Goal: Task Accomplishment & Management: Manage account settings

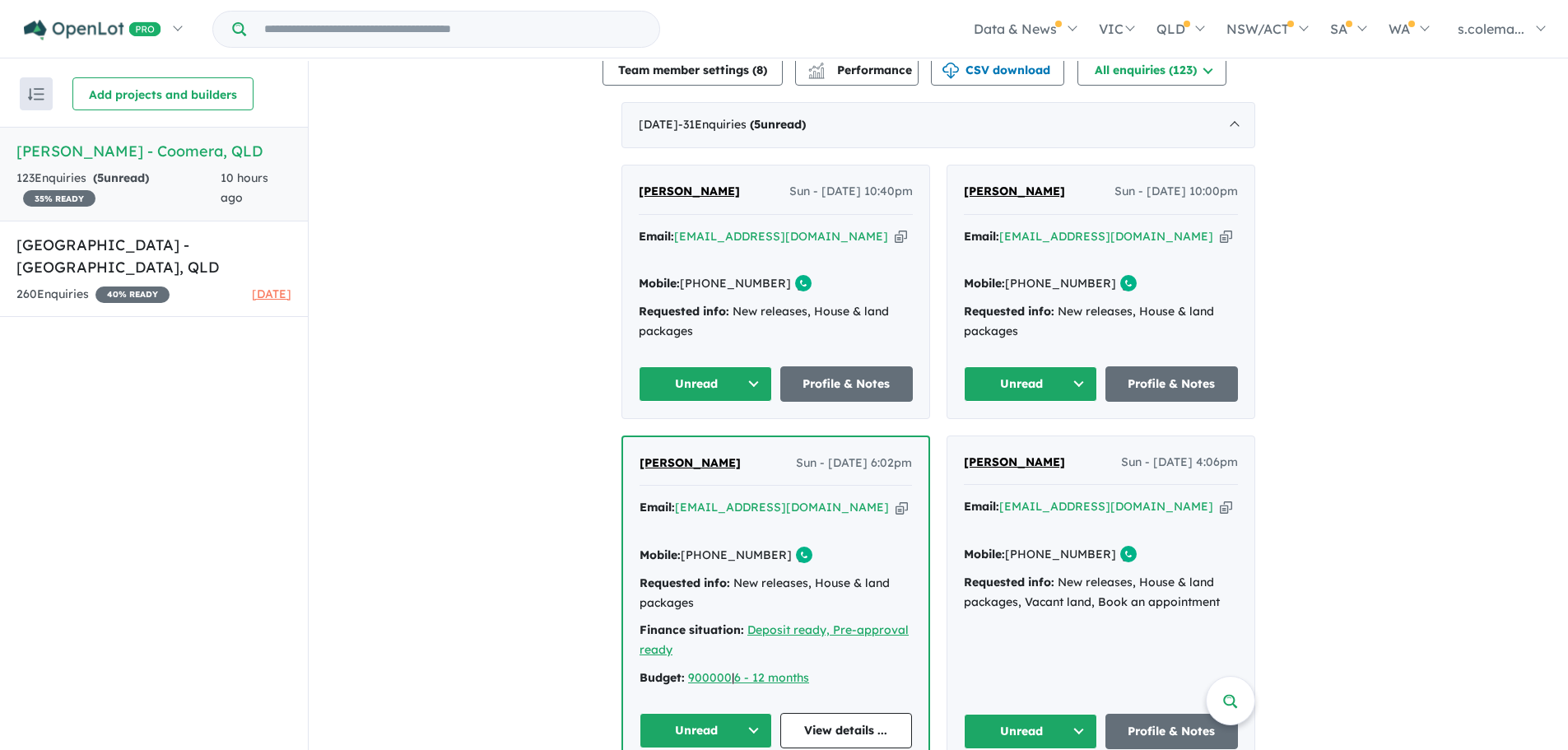
scroll to position [577, 0]
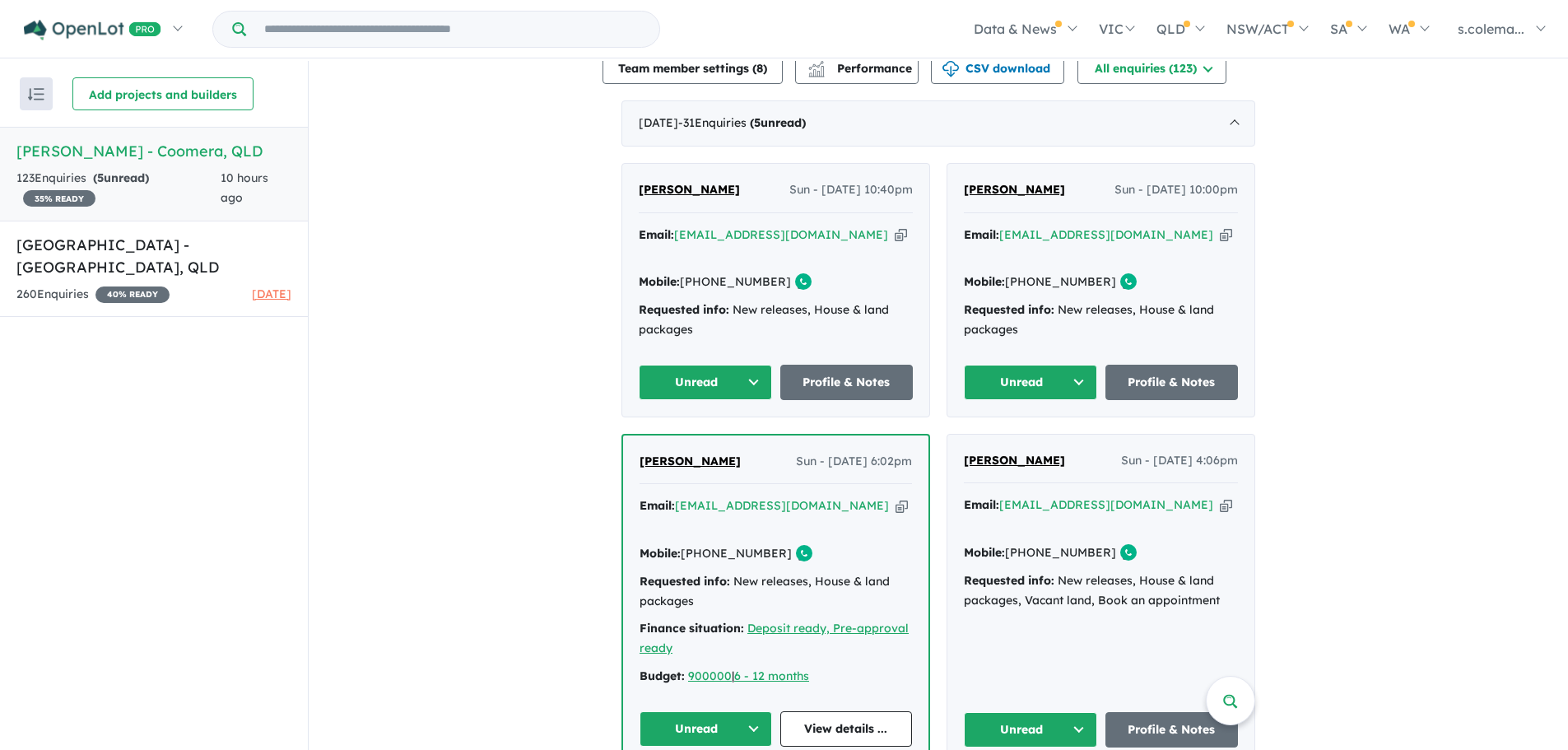
click at [746, 365] on button "Unread" at bounding box center [705, 382] width 133 height 36
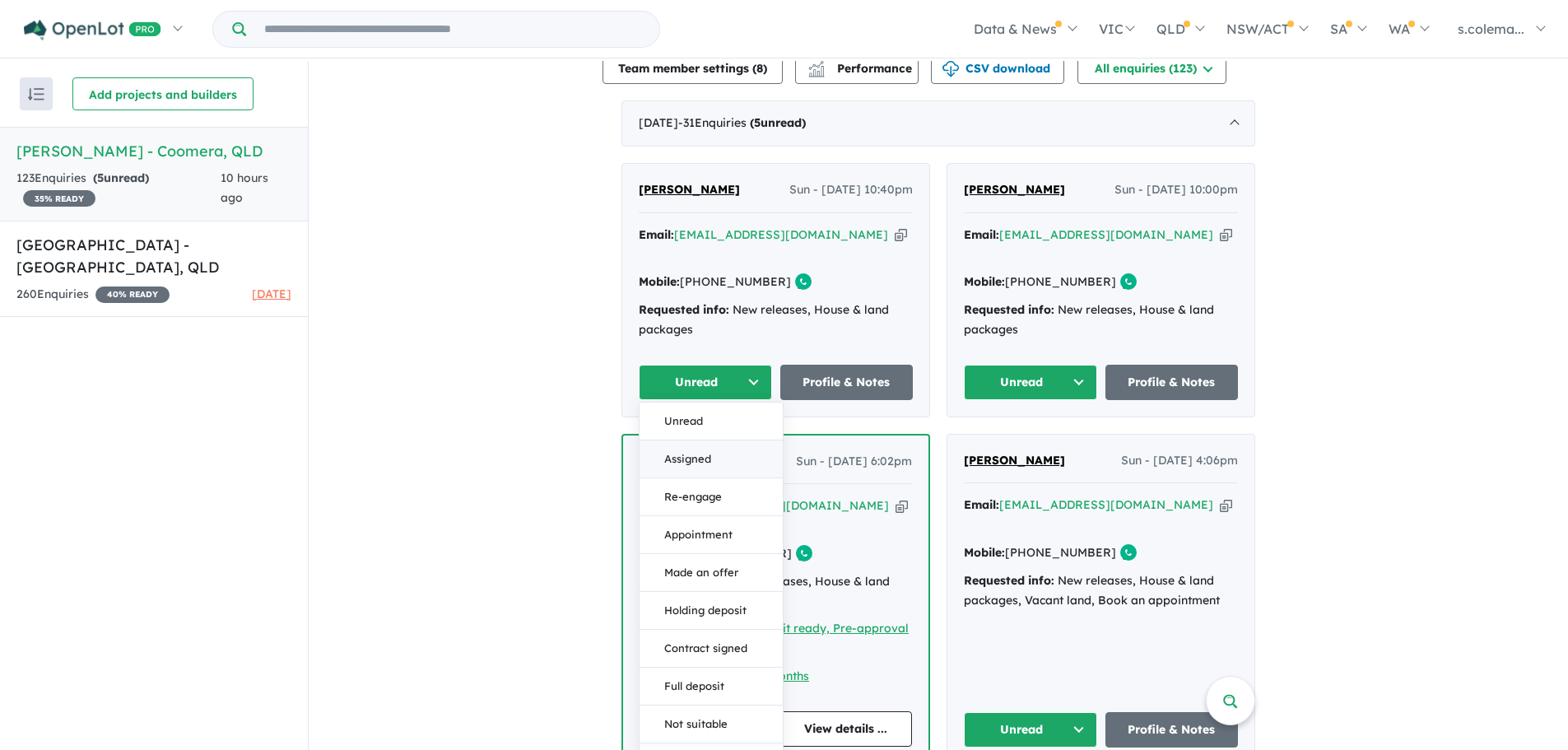
click at [721, 441] on button "Assigned" at bounding box center [711, 460] width 143 height 38
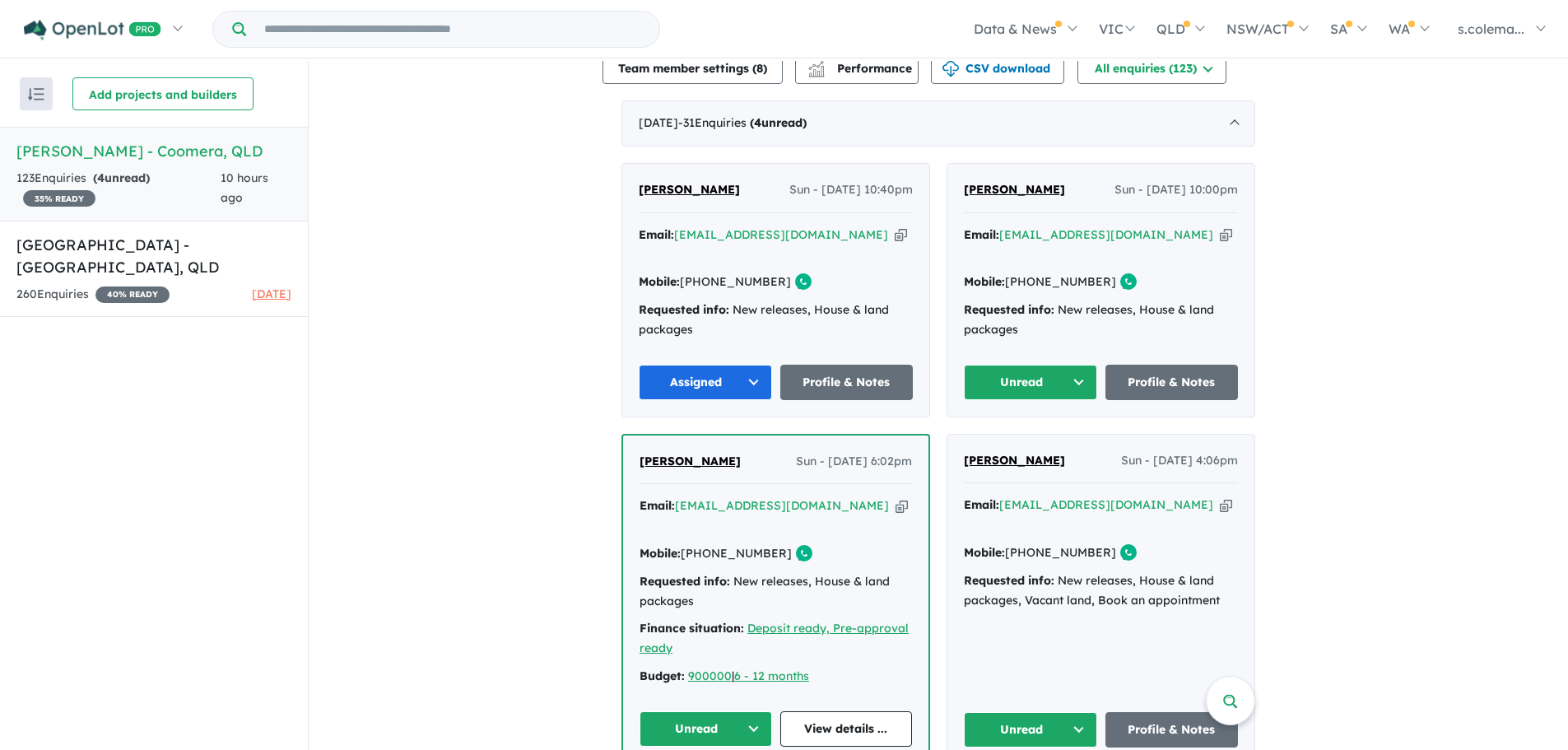
click at [1039, 365] on button "Unread" at bounding box center [1030, 382] width 133 height 36
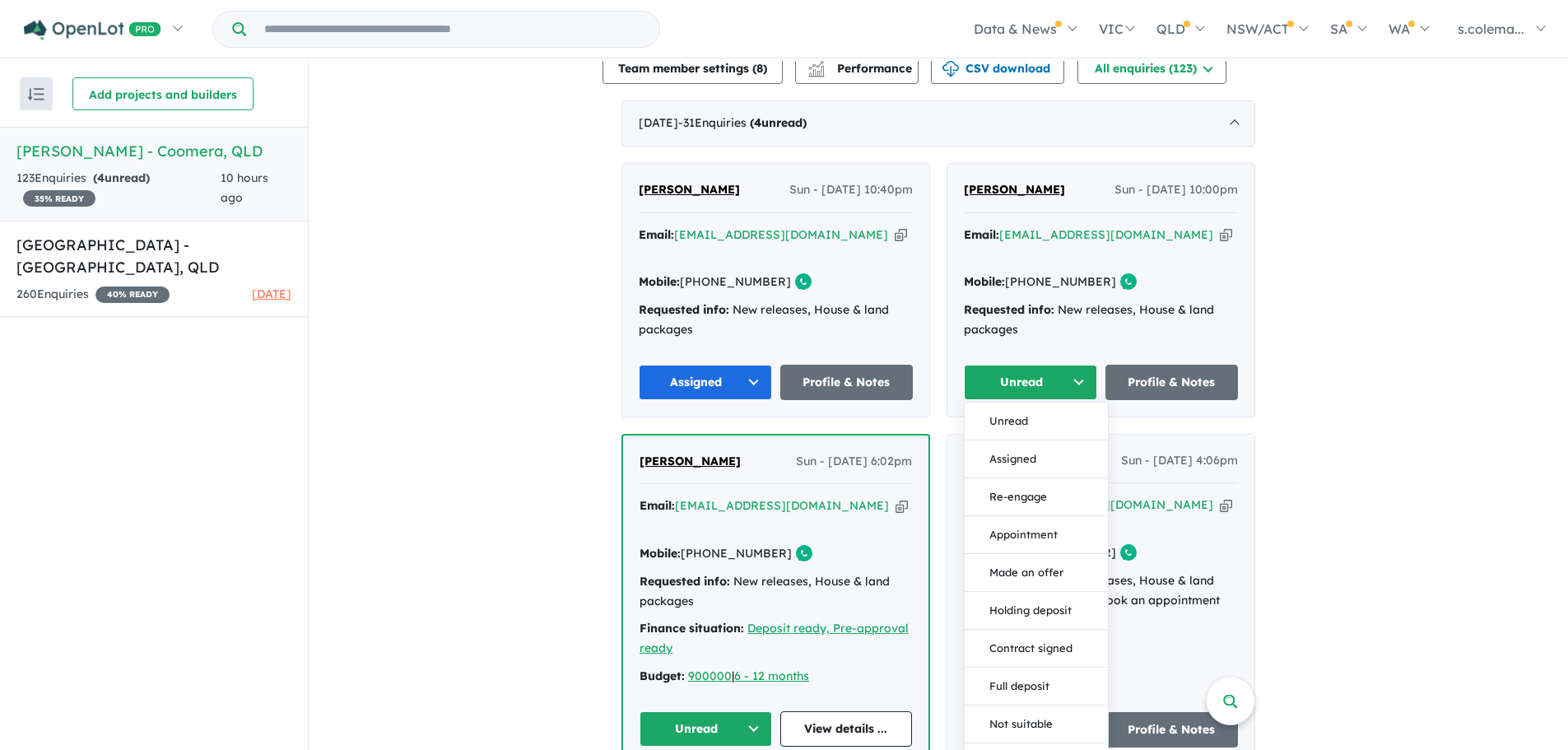
drag, startPoint x: 1029, startPoint y: 423, endPoint x: 961, endPoint y: 476, distance: 86.2
click at [1029, 441] on button "Assigned" at bounding box center [1036, 460] width 143 height 38
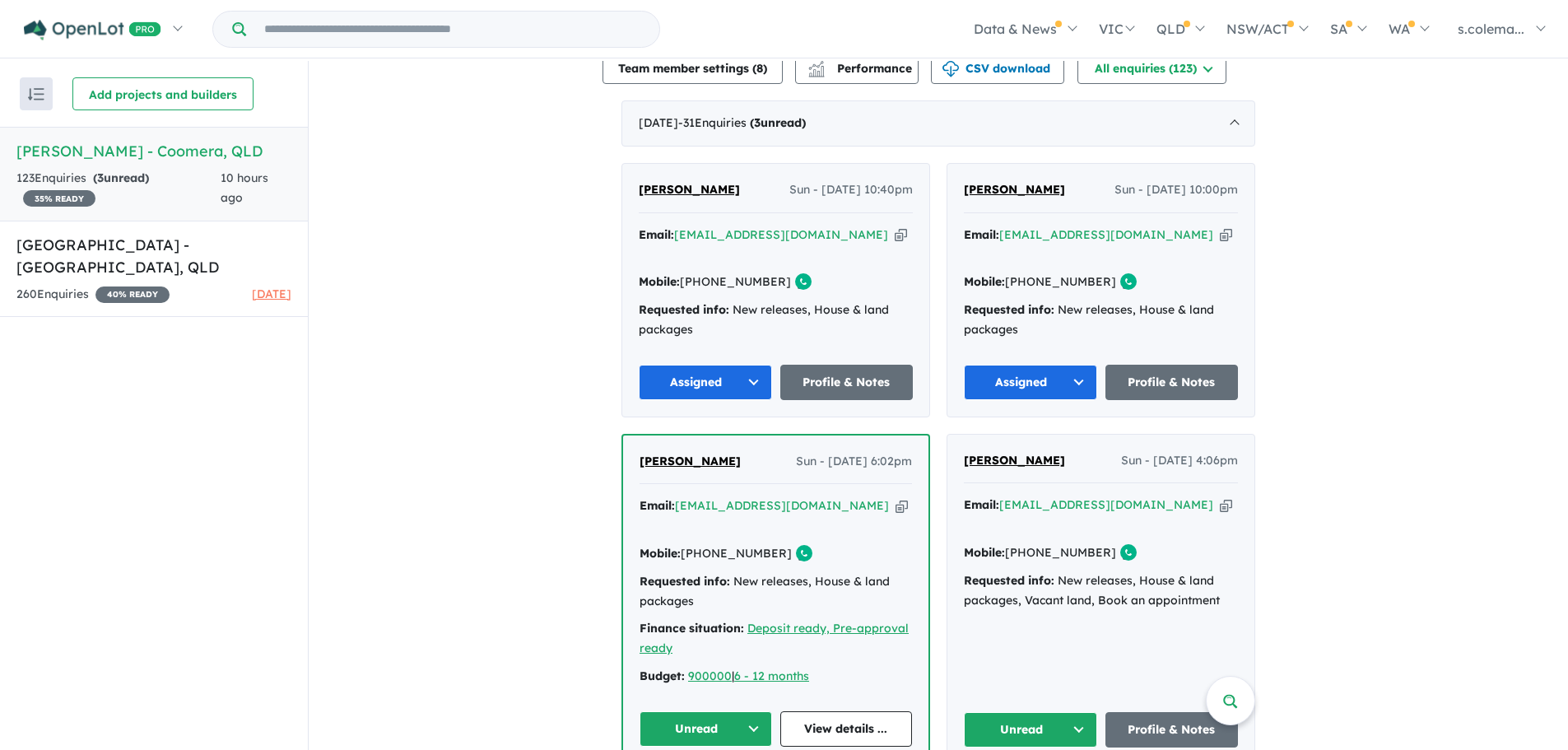
click at [735, 712] on button "Unread" at bounding box center [706, 729] width 133 height 36
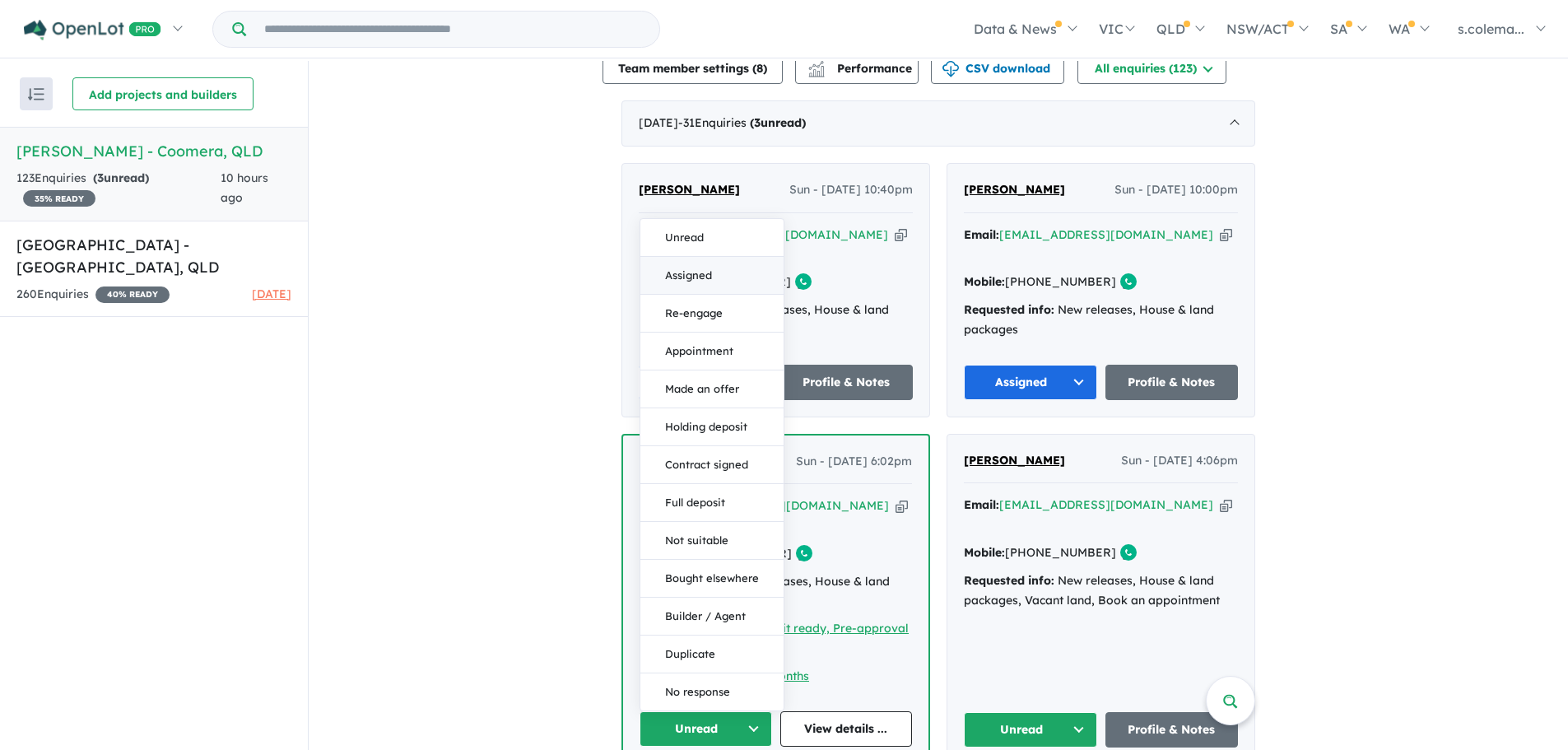
click at [724, 257] on button "Assigned" at bounding box center [711, 276] width 143 height 38
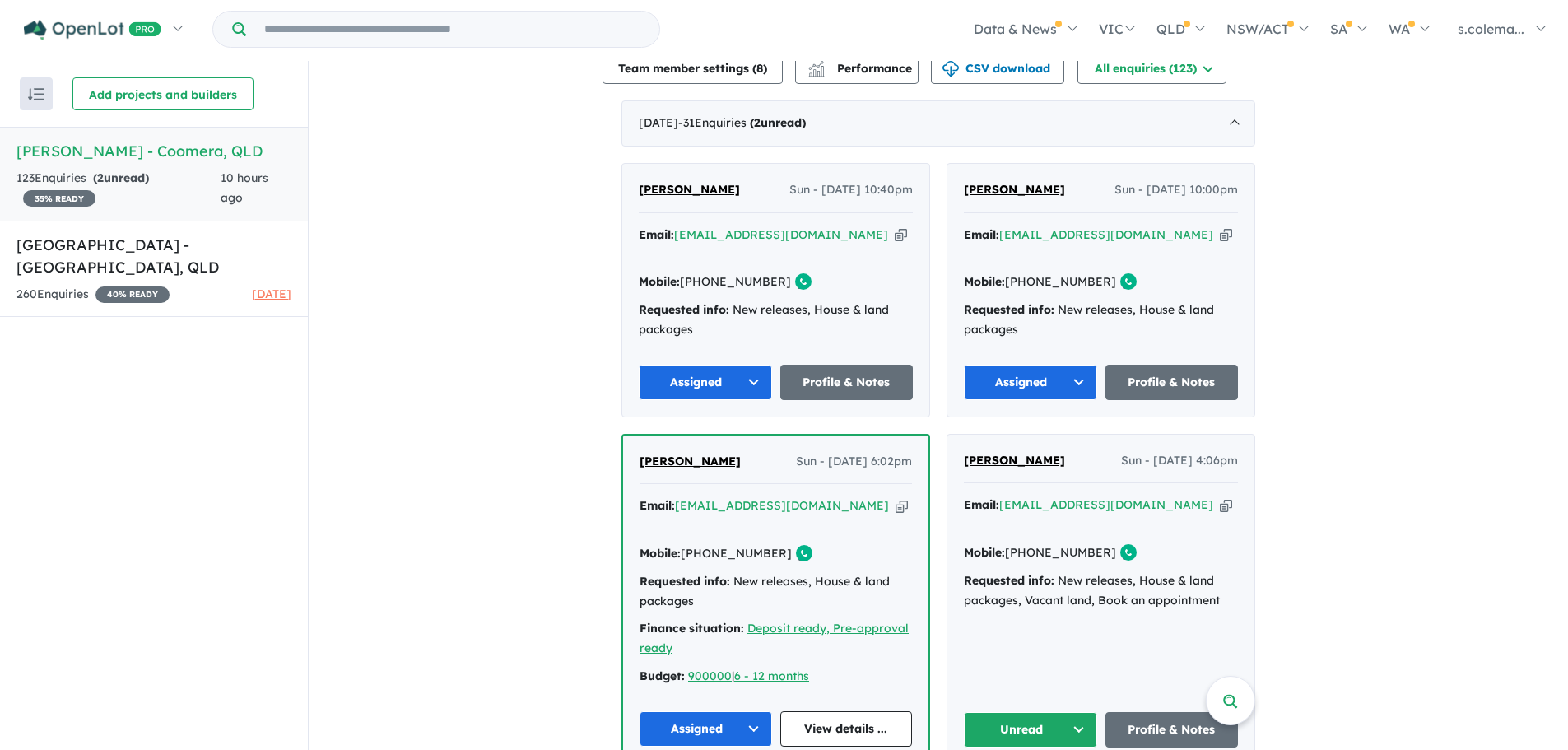
click at [1046, 713] on button "Unread" at bounding box center [1030, 730] width 133 height 36
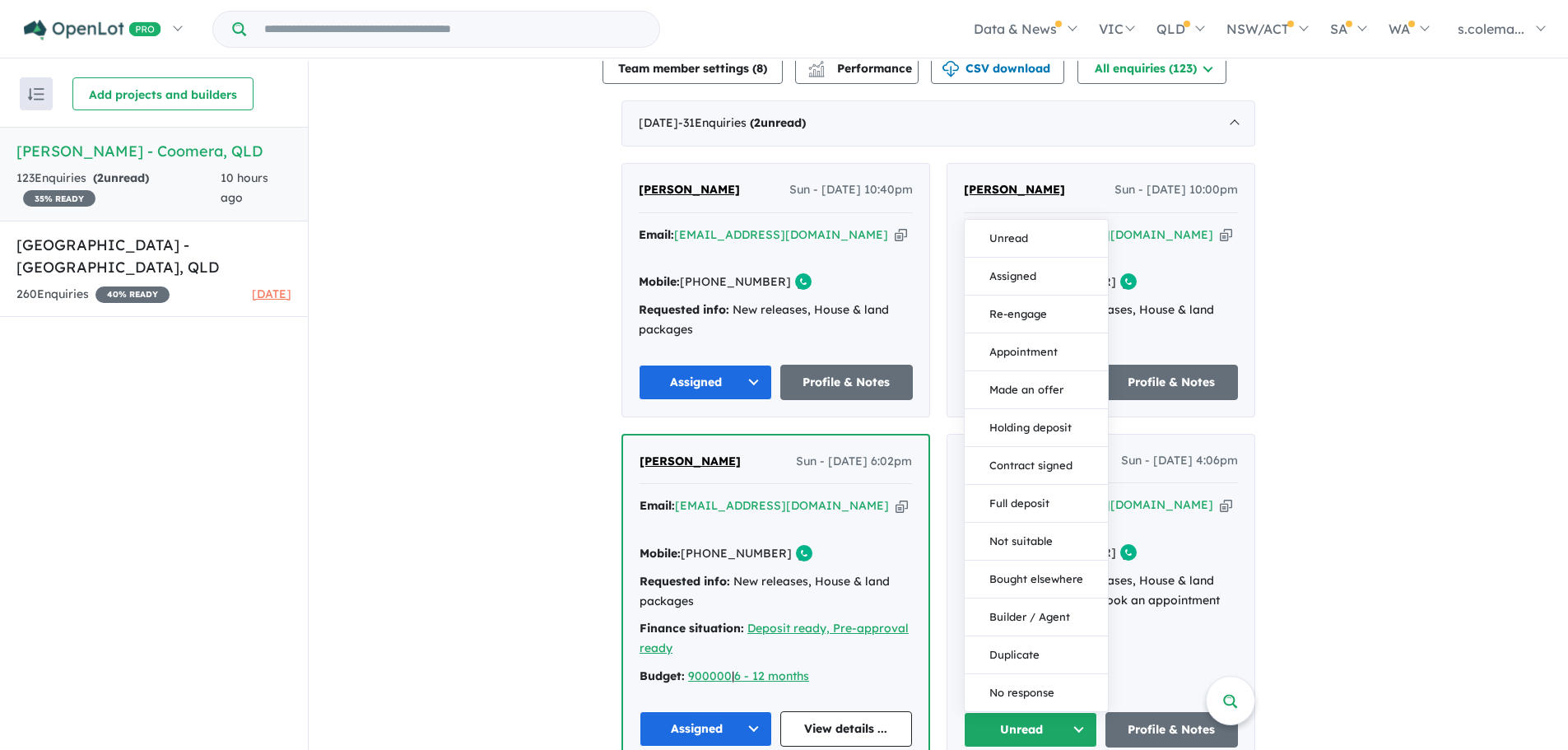
click at [1032, 258] on button "Assigned" at bounding box center [1036, 277] width 143 height 38
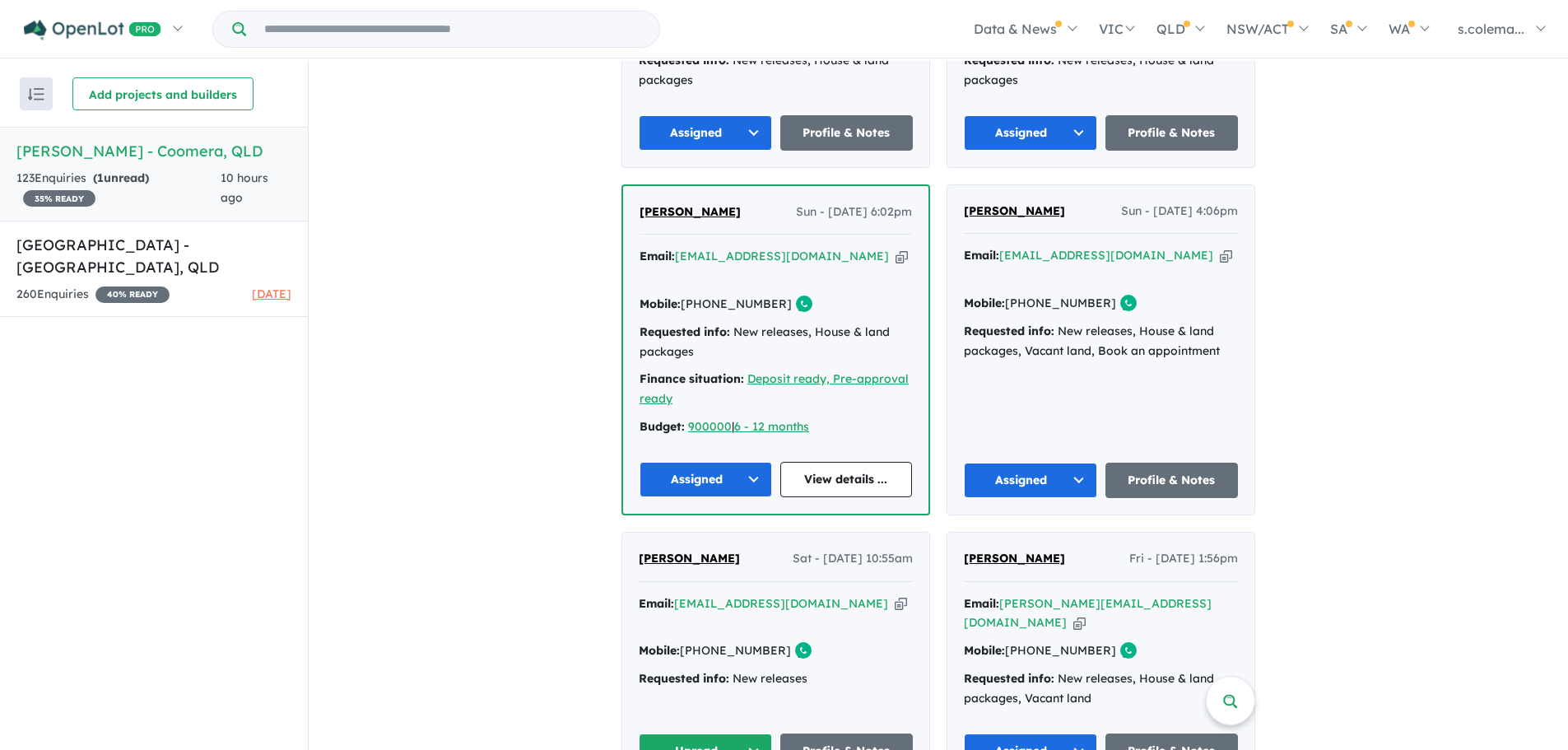
scroll to position [906, 0]
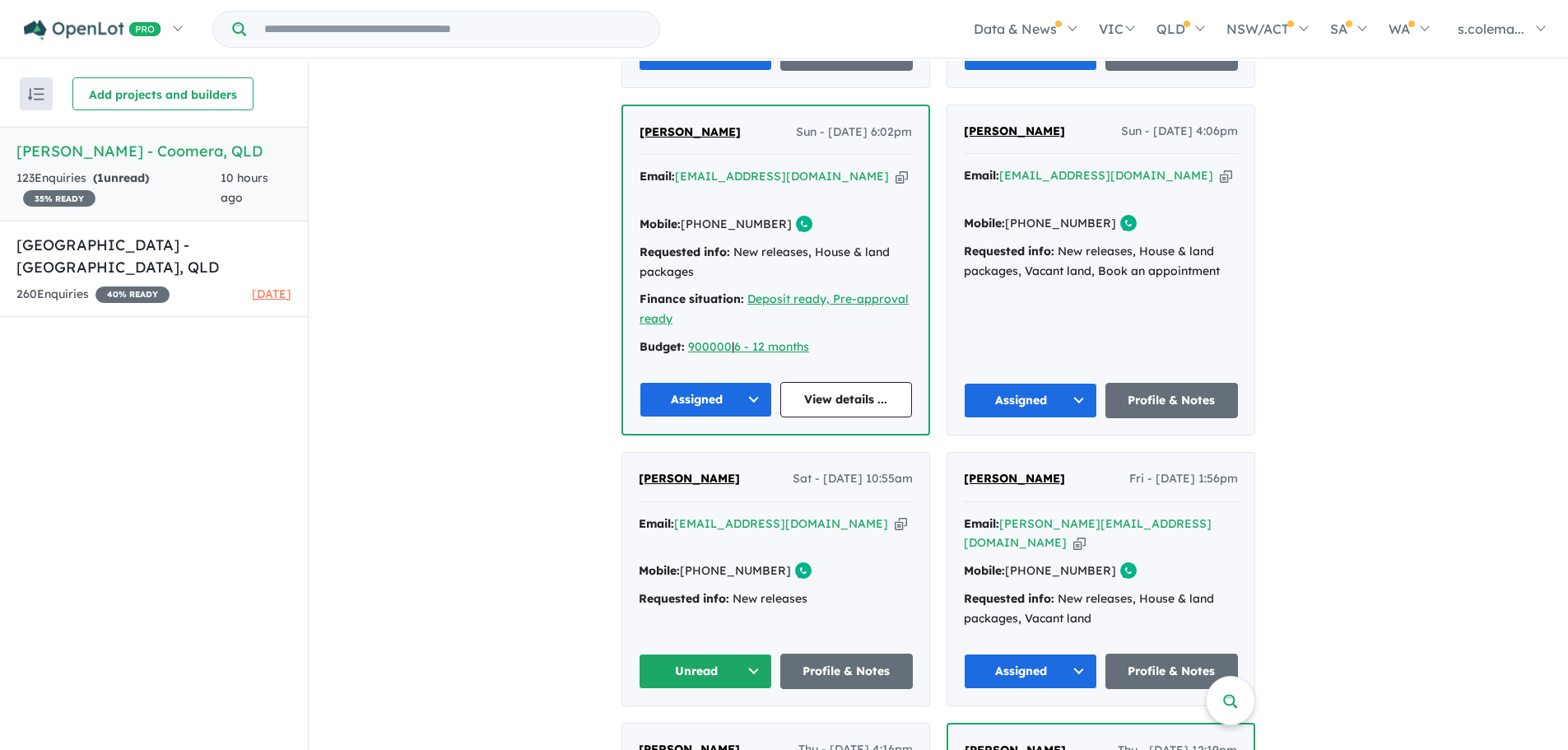
click at [719, 654] on button "Unread" at bounding box center [705, 671] width 133 height 36
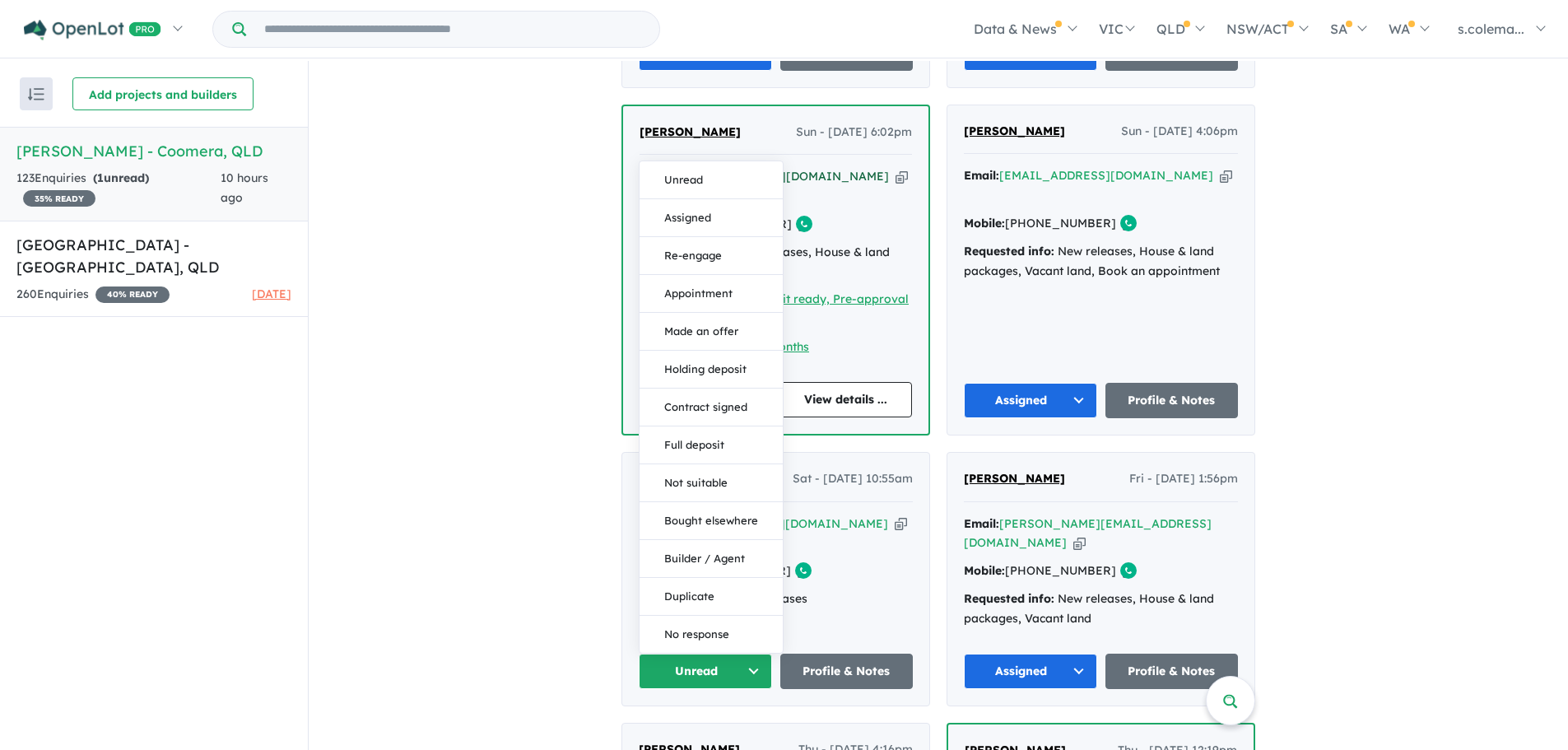
click at [726, 199] on button "Assigned" at bounding box center [711, 218] width 143 height 38
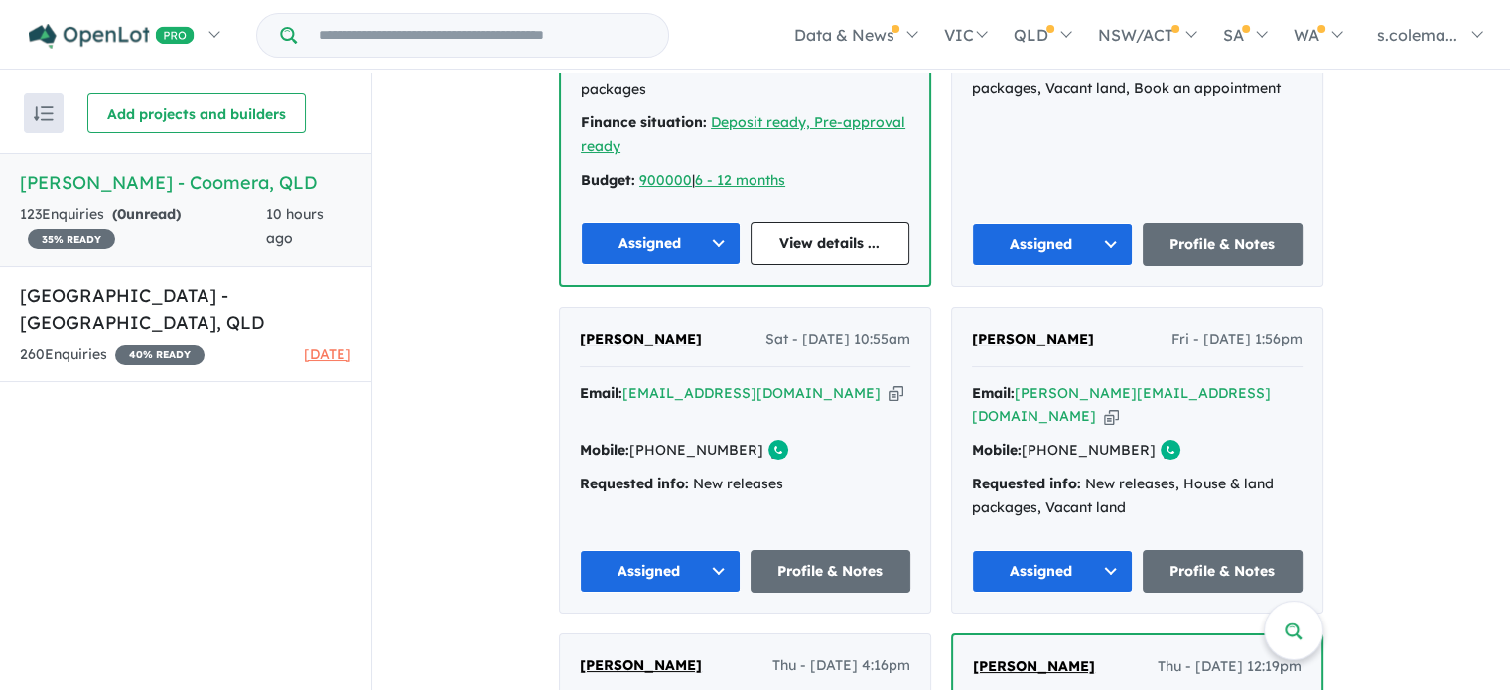
scroll to position [1391, 0]
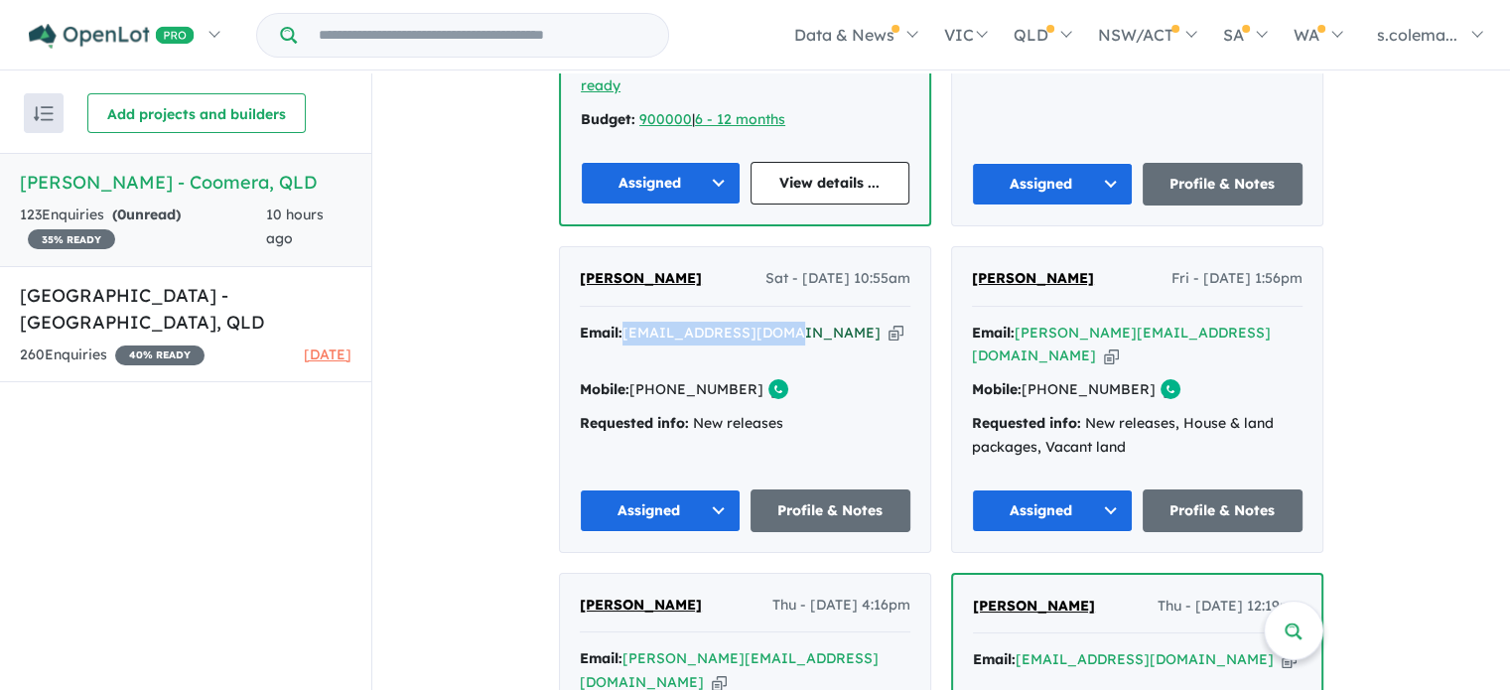
drag, startPoint x: 796, startPoint y: 273, endPoint x: 625, endPoint y: 270, distance: 170.7
click at [625, 322] on div "Email: [PERSON_NAME][EMAIL_ADDRESS][DOMAIN_NAME] Copied!" at bounding box center [745, 346] width 331 height 48
copy a%20Novella%20Waters%20-%20Coomera"] "[EMAIL_ADDRESS][DOMAIN_NAME]"
click at [692, 489] on button "Assigned" at bounding box center [660, 510] width 161 height 43
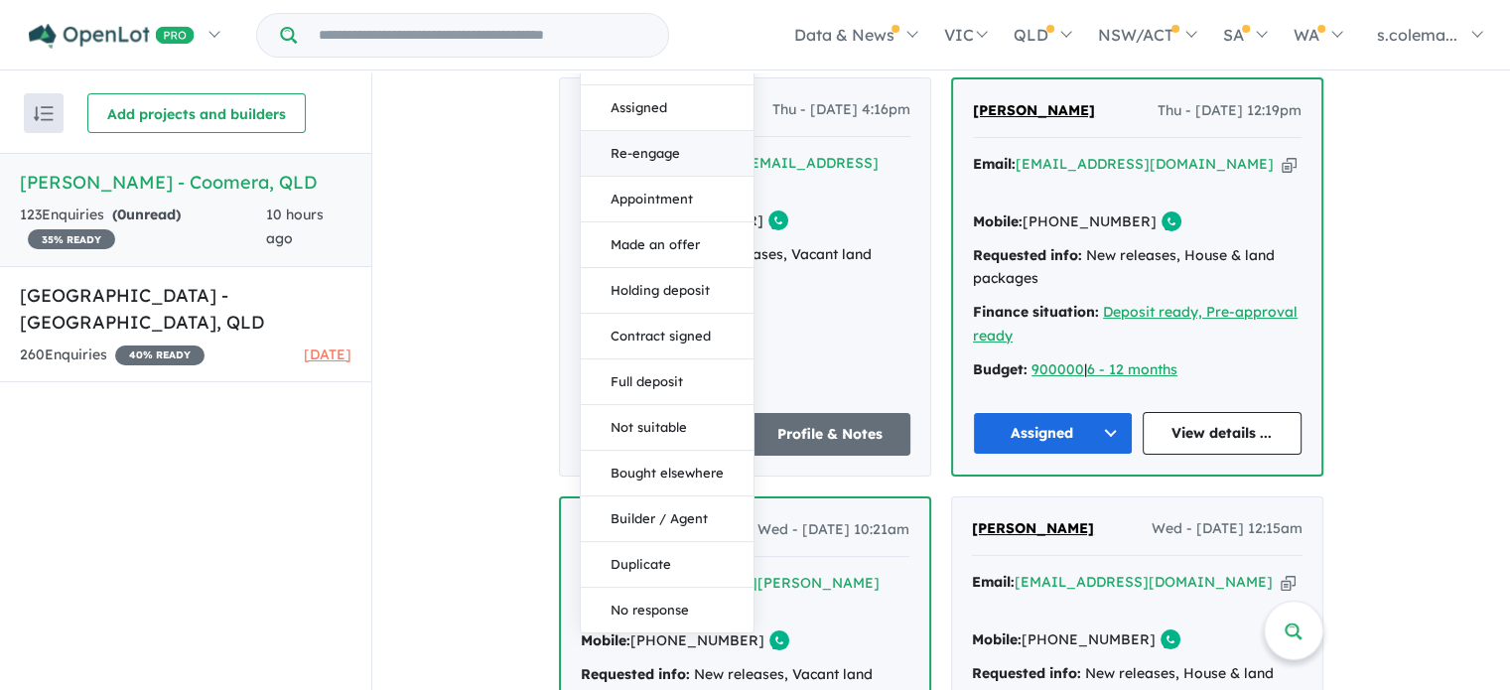
scroll to position [1887, 0]
click at [660, 540] on button "Duplicate" at bounding box center [667, 563] width 173 height 46
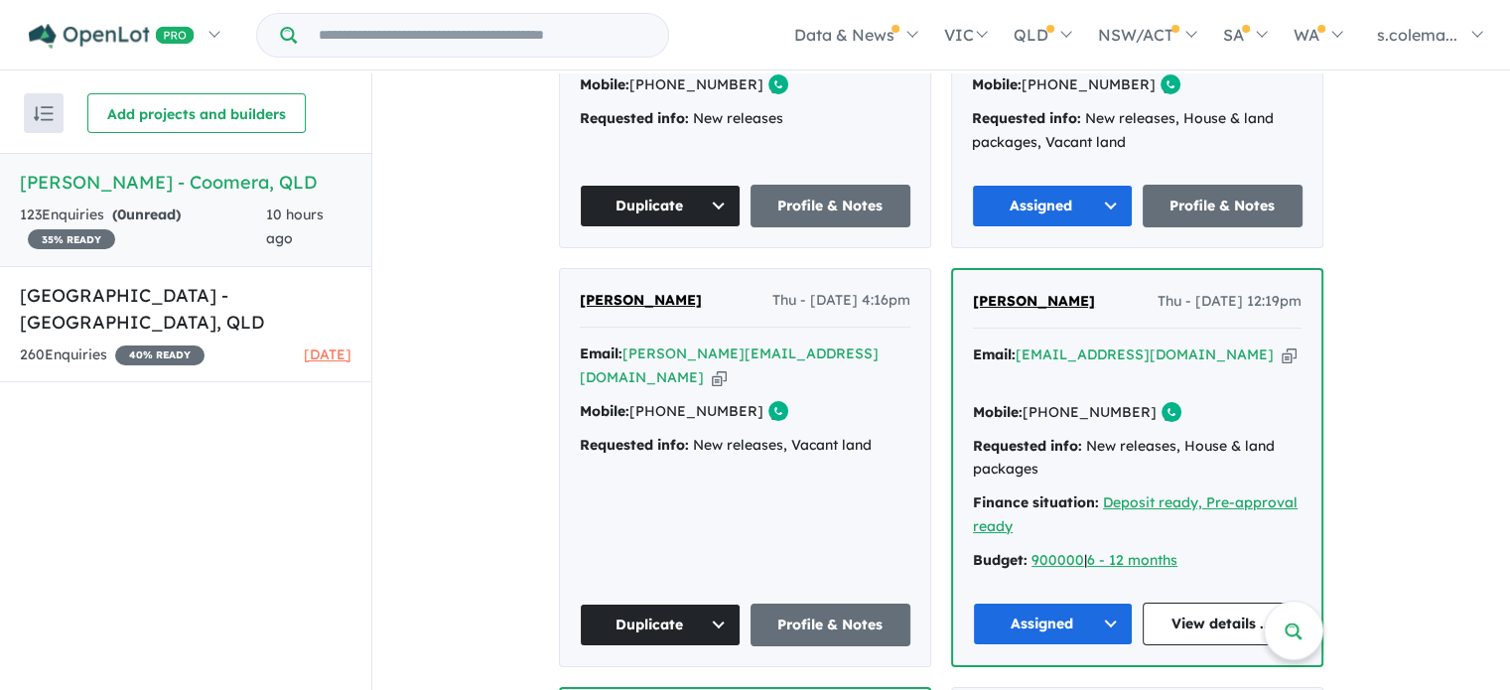
scroll to position [1391, 0]
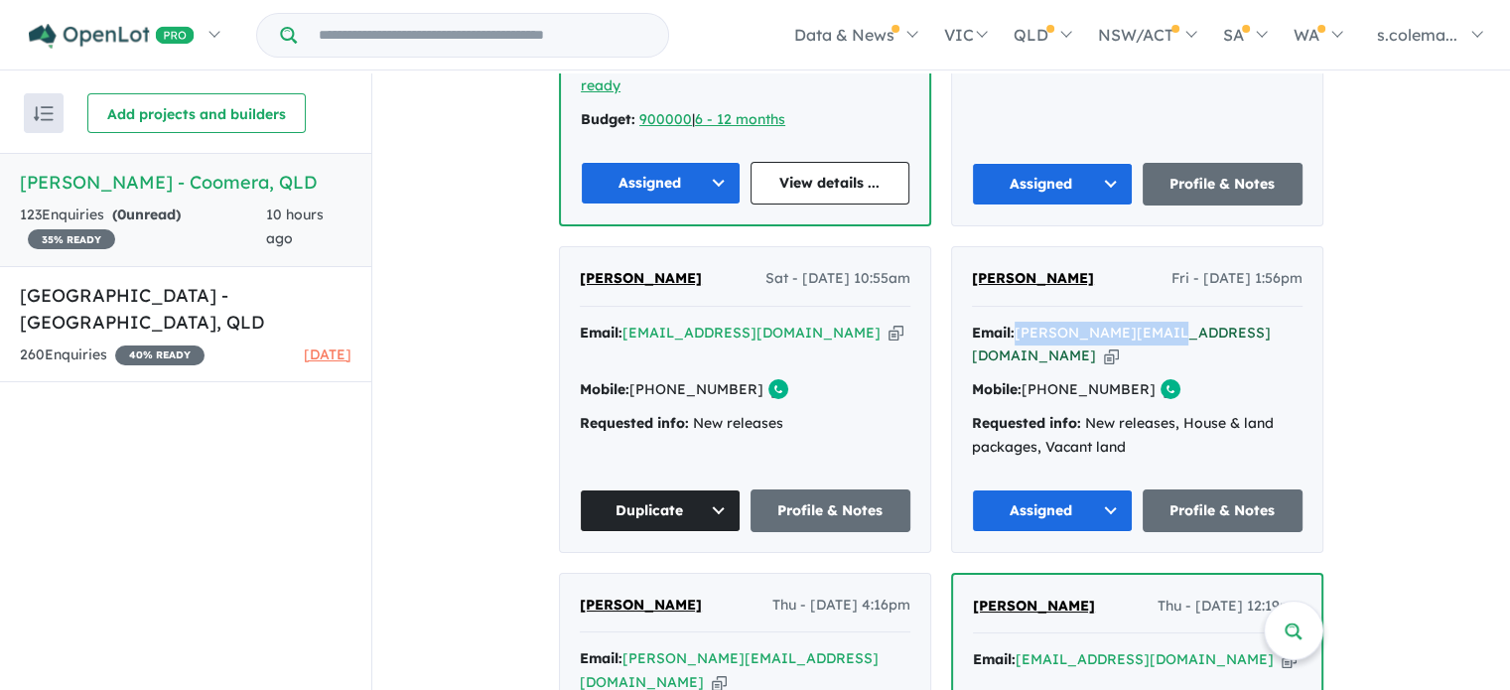
drag, startPoint x: 1159, startPoint y: 270, endPoint x: 1018, endPoint y: 260, distance: 141.3
click at [1018, 322] on div "Email: [PERSON_NAME][EMAIL_ADDRESS][DOMAIN_NAME] Copied!" at bounding box center [1137, 346] width 331 height 48
copy a%20Novella%20Waters%20-%20Coomera"] "[PERSON_NAME][EMAIL_ADDRESS][DOMAIN_NAME]"
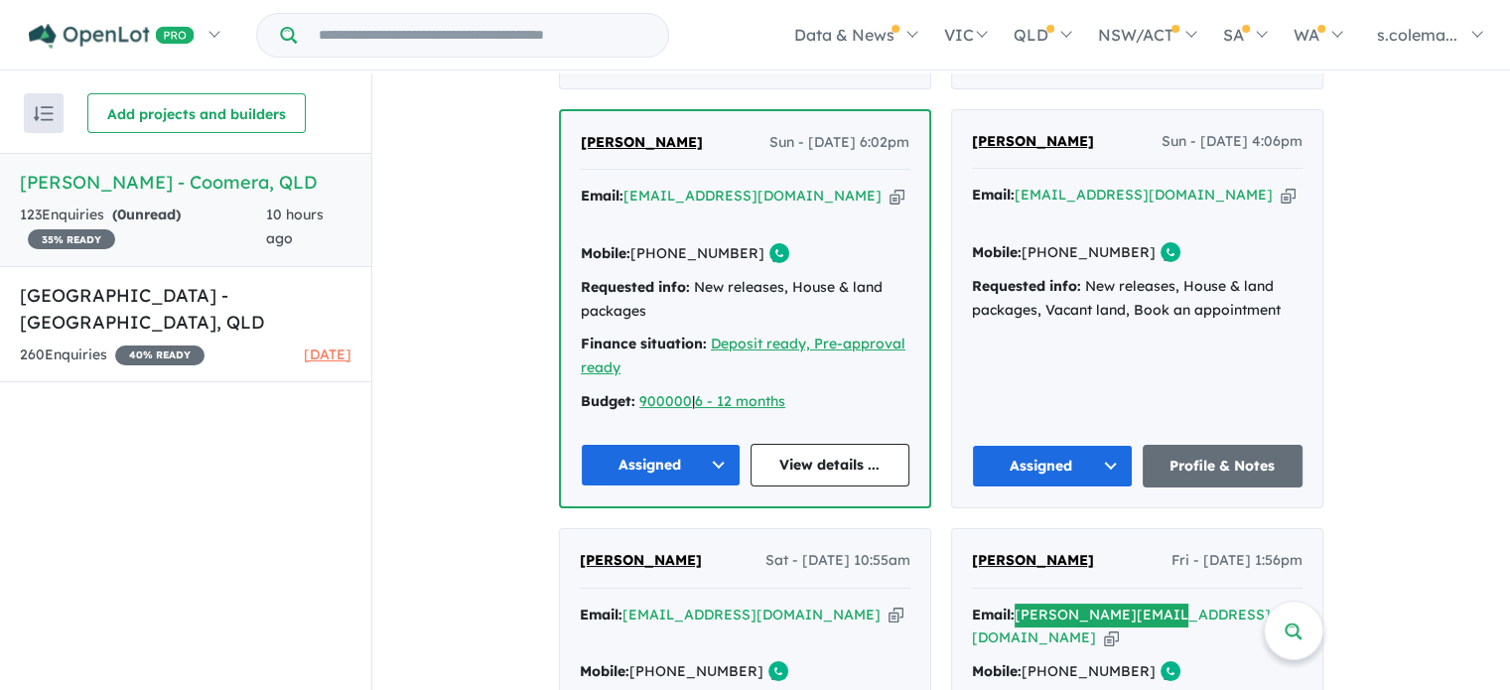
scroll to position [994, 0]
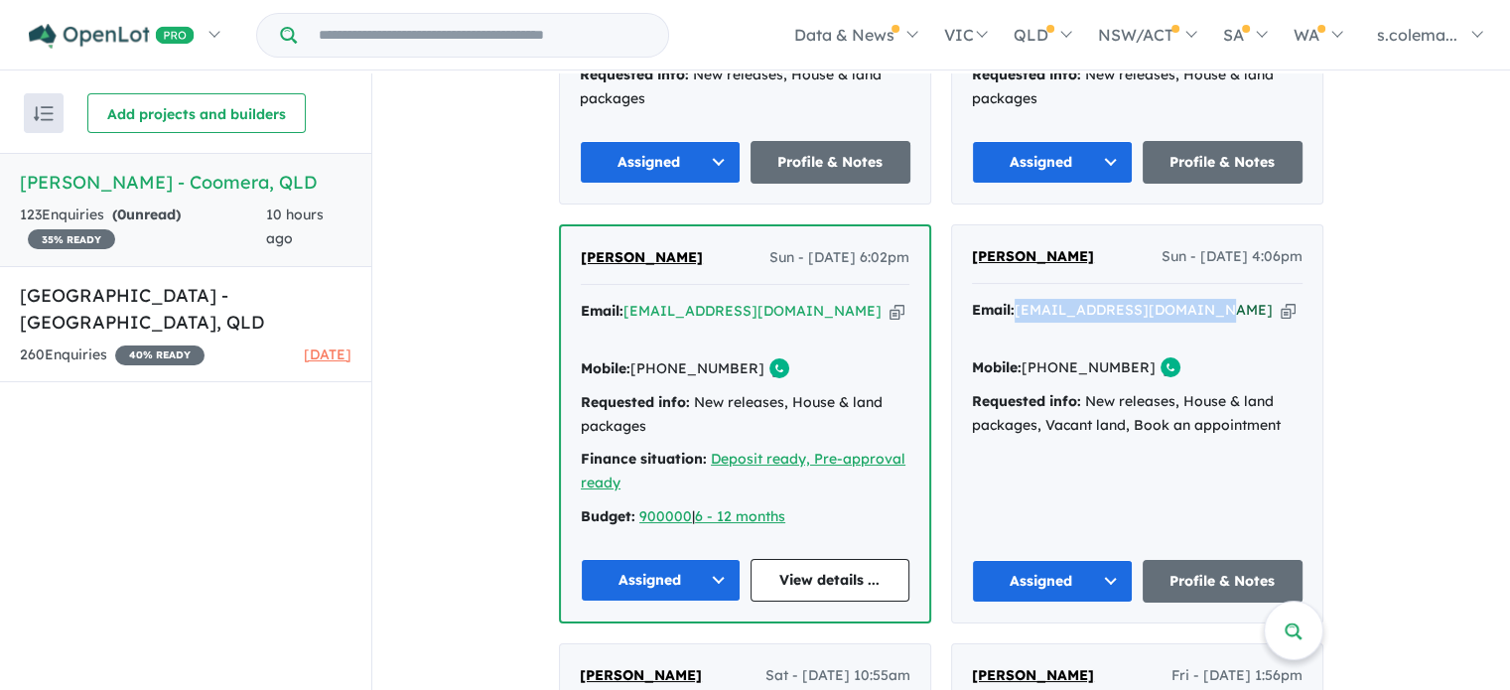
drag, startPoint x: 1200, startPoint y: 273, endPoint x: 1015, endPoint y: 270, distance: 184.6
click at [1015, 299] on div "Email: [EMAIL_ADDRESS][DOMAIN_NAME] Copied!" at bounding box center [1137, 323] width 331 height 48
copy a%20Novella%20Waters%20-%20Coomera"] "[EMAIL_ADDRESS][DOMAIN_NAME]"
drag, startPoint x: 1063, startPoint y: 220, endPoint x: 967, endPoint y: 217, distance: 96.3
click at [972, 245] on div "[PERSON_NAME] Sun - [DATE] 4:06pm" at bounding box center [1137, 265] width 331 height 40
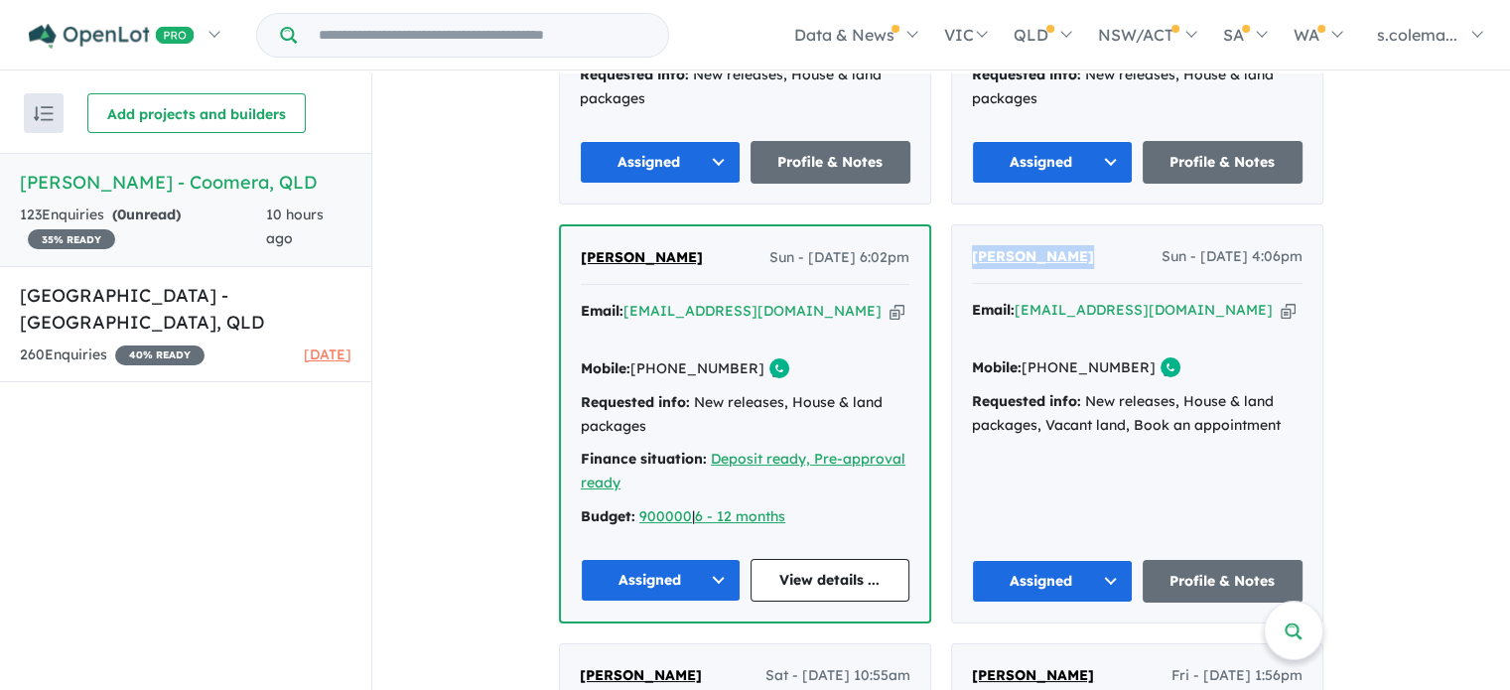
copy span "[PERSON_NAME]"
drag, startPoint x: 1129, startPoint y: 304, endPoint x: 1052, endPoint y: 308, distance: 77.5
click at [1052, 356] on div "Mobile: [PHONE_NUMBER] Copied!" at bounding box center [1137, 368] width 331 height 24
copy link "424 176 650"
click at [802, 357] on div "Mobile: [PHONE_NUMBER] Copied!" at bounding box center [745, 369] width 329 height 24
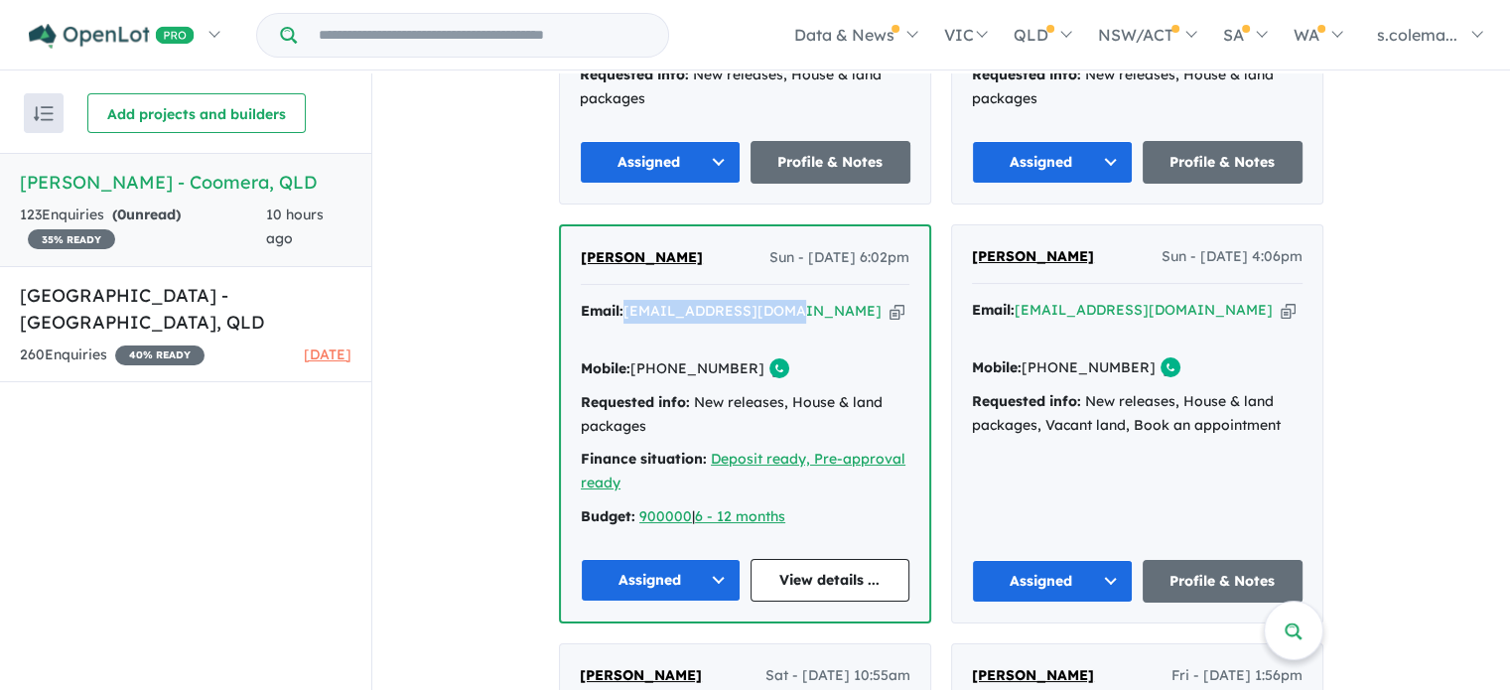
drag, startPoint x: 802, startPoint y: 274, endPoint x: 627, endPoint y: 260, distance: 175.2
click at [627, 260] on div "[PERSON_NAME] Sun - [DATE] 6:02pm Email: [EMAIL_ADDRESS][DOMAIN_NAME] Copied! M…" at bounding box center [745, 423] width 368 height 395
copy a%20Novella%20Waters%20-%20Coomera"] "[EMAIL_ADDRESS][DOMAIN_NAME]"
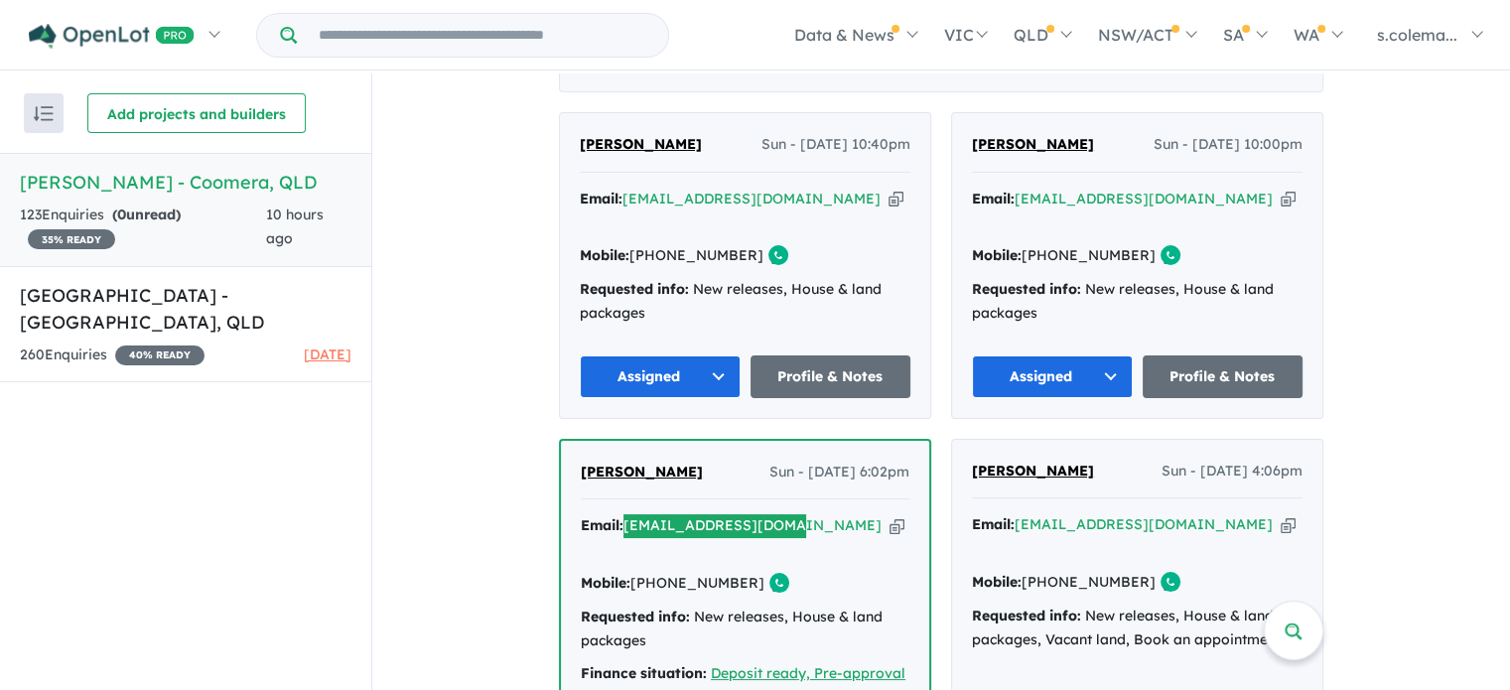
scroll to position [894, 0]
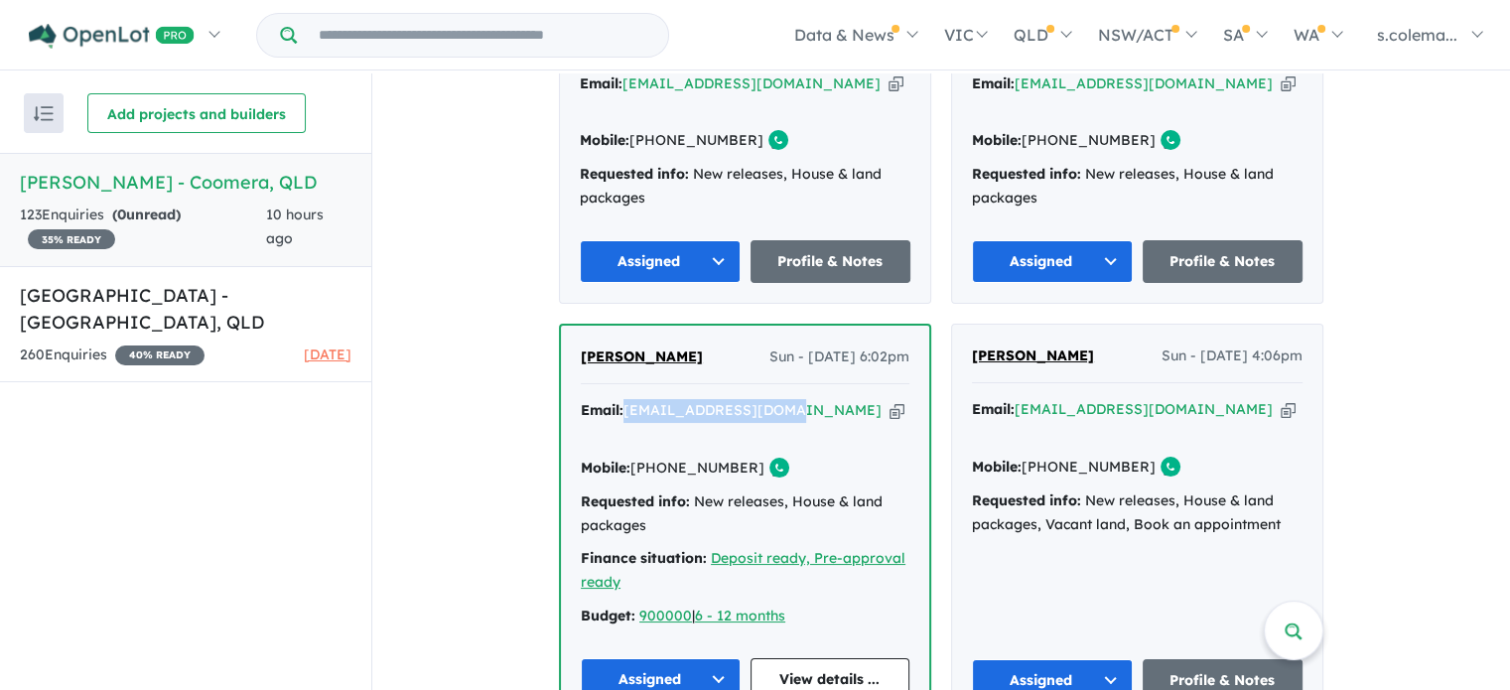
click at [703, 658] on button "Assigned" at bounding box center [661, 679] width 160 height 43
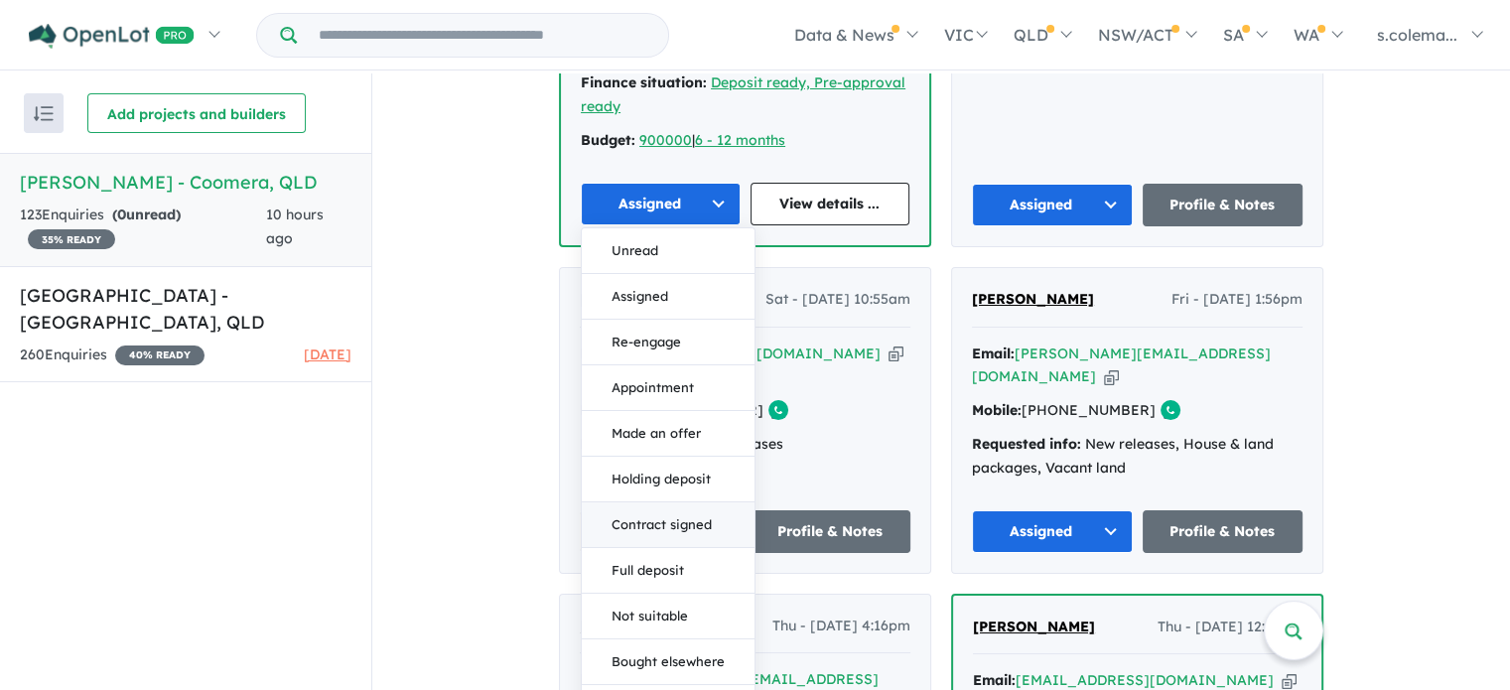
scroll to position [1490, 0]
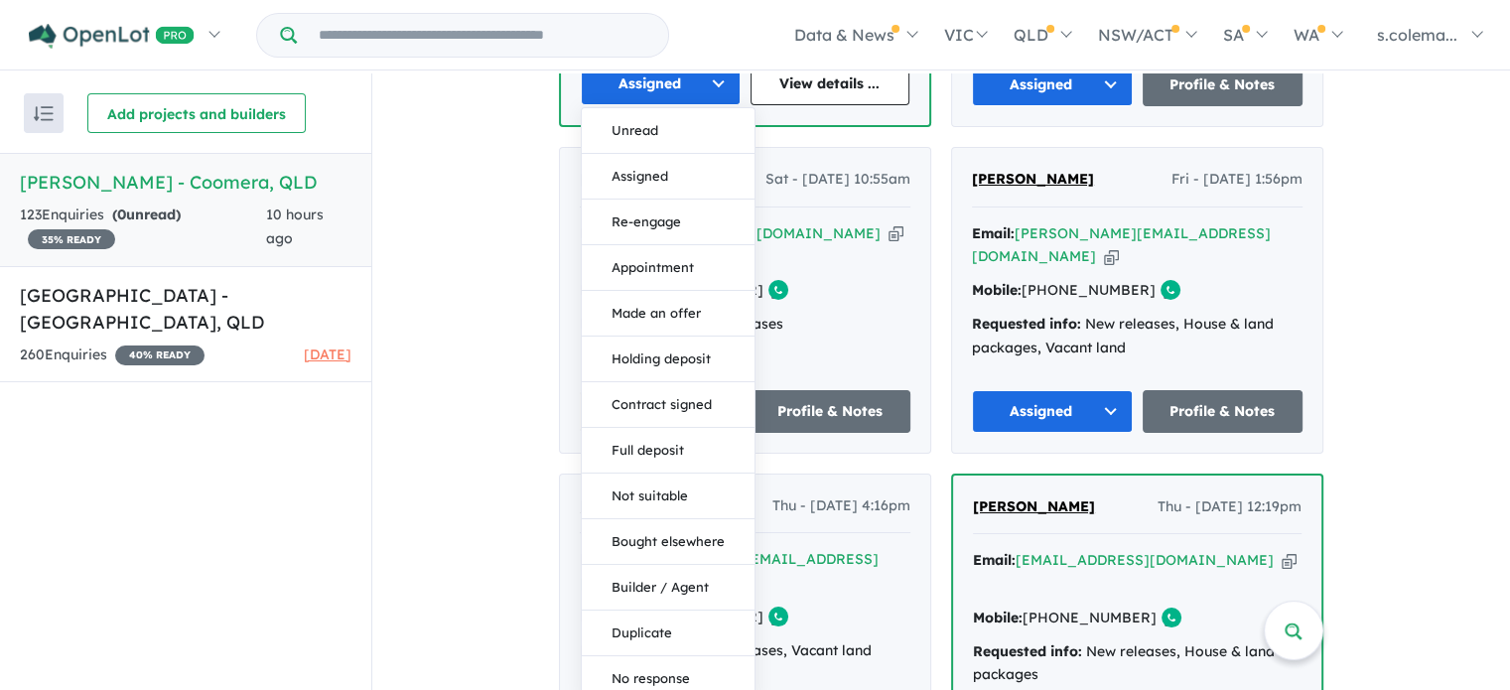
click at [676, 610] on button "Duplicate" at bounding box center [668, 633] width 173 height 46
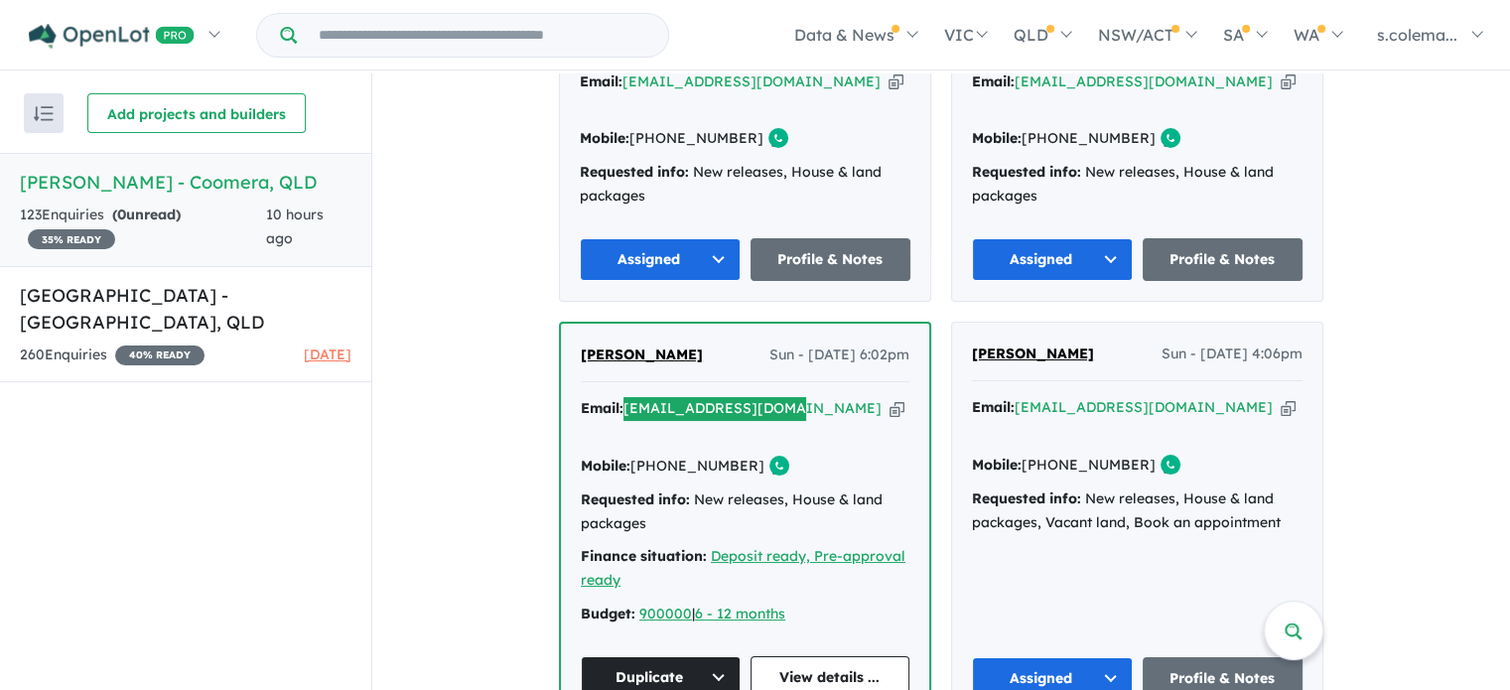
scroll to position [696, 0]
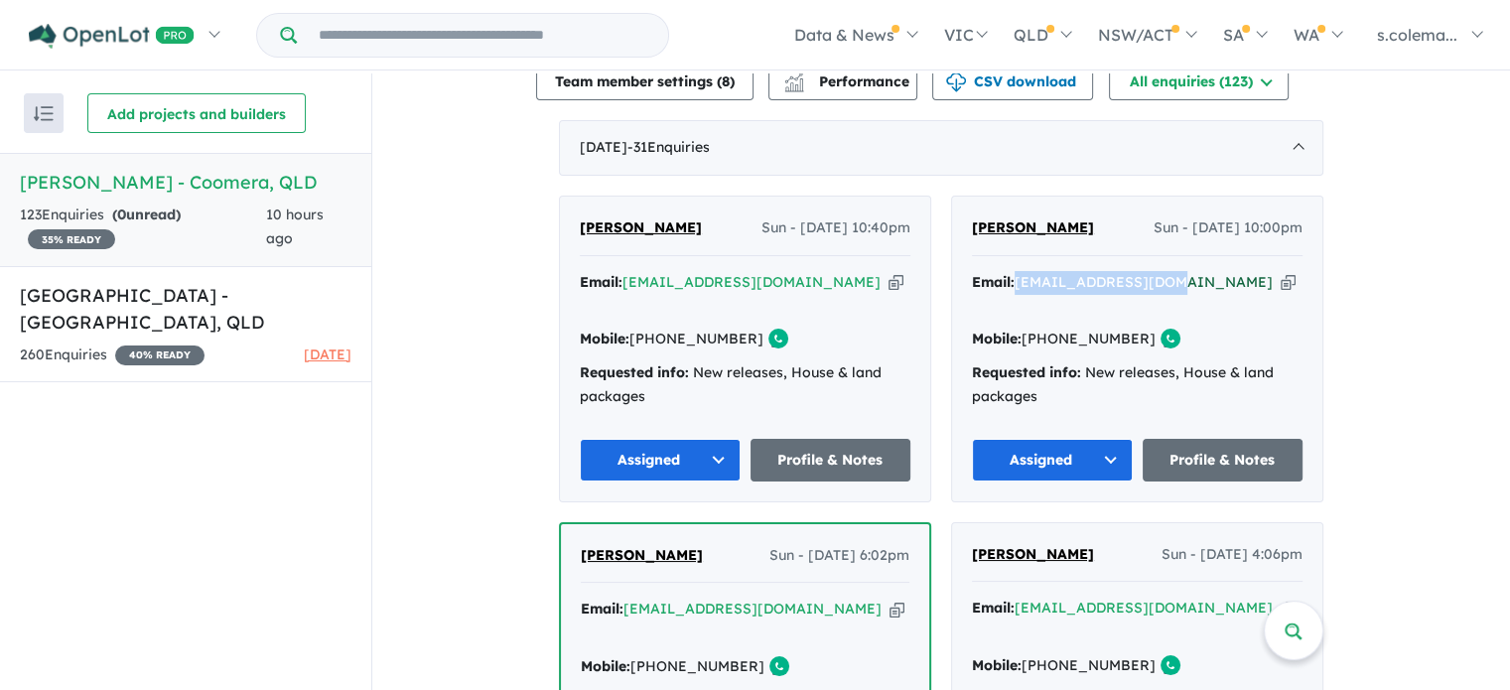
drag, startPoint x: 1163, startPoint y: 260, endPoint x: 1015, endPoint y: 260, distance: 147.9
click at [1015, 271] on div "Email: [EMAIL_ADDRESS][DOMAIN_NAME] Copied!" at bounding box center [1137, 295] width 331 height 48
copy a%20Novella%20Waters%20-%20Coomera"] "[EMAIL_ADDRESS][DOMAIN_NAME]"
click at [1113, 439] on button "Assigned" at bounding box center [1052, 460] width 161 height 43
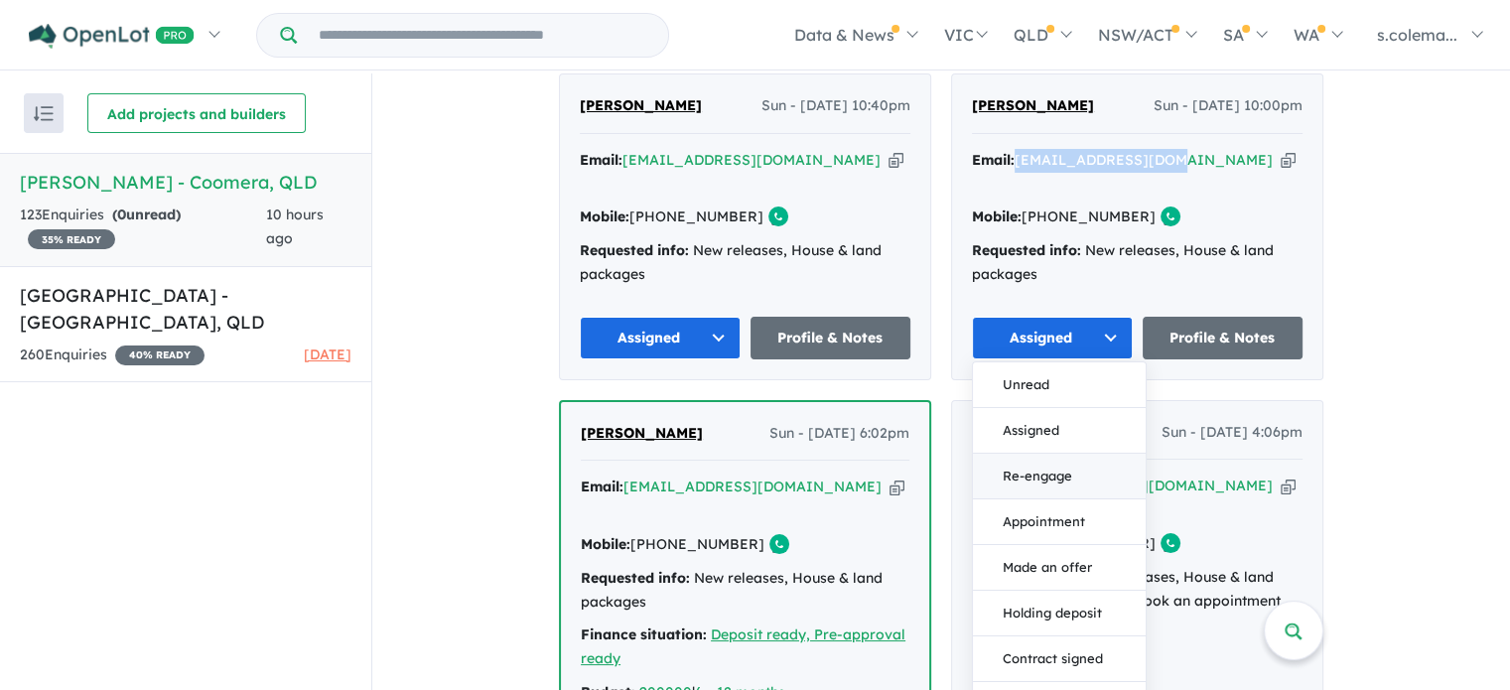
scroll to position [1093, 0]
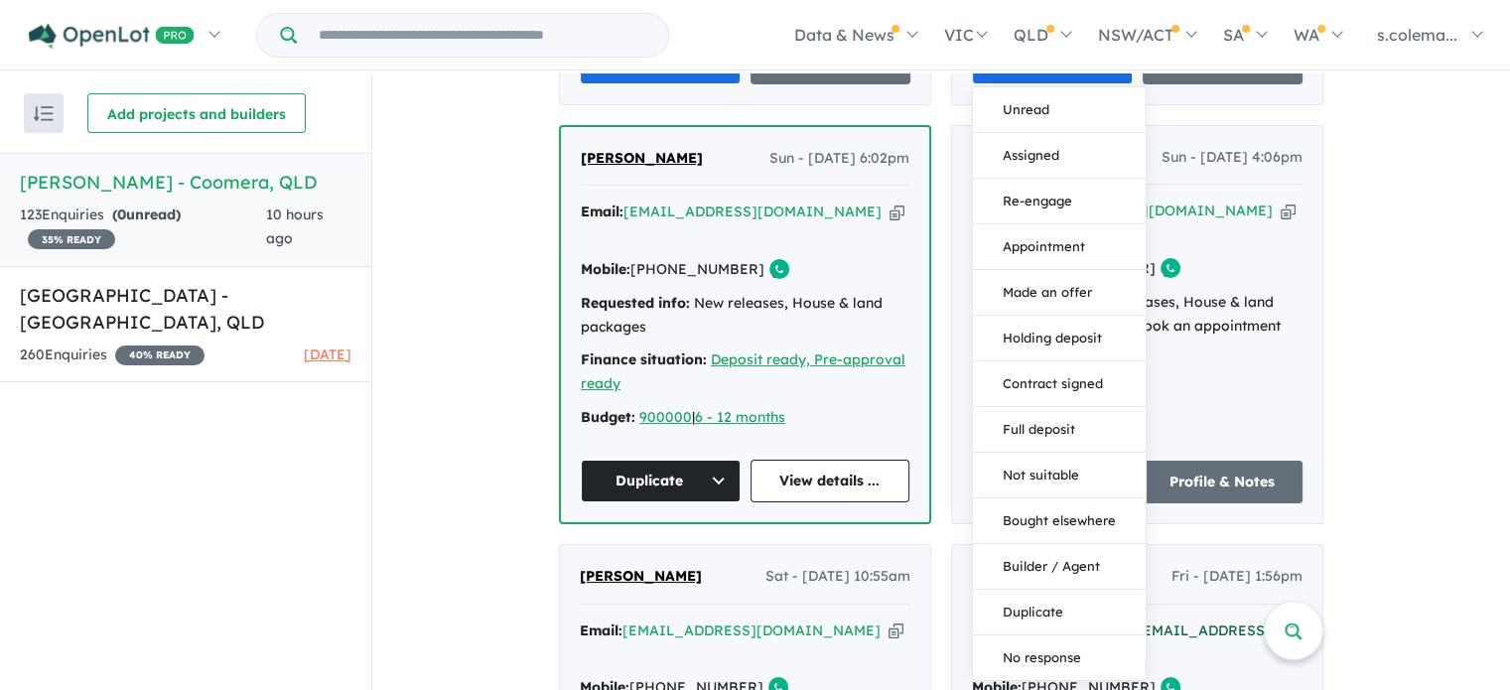
click at [1036, 589] on button "Duplicate" at bounding box center [1059, 612] width 173 height 46
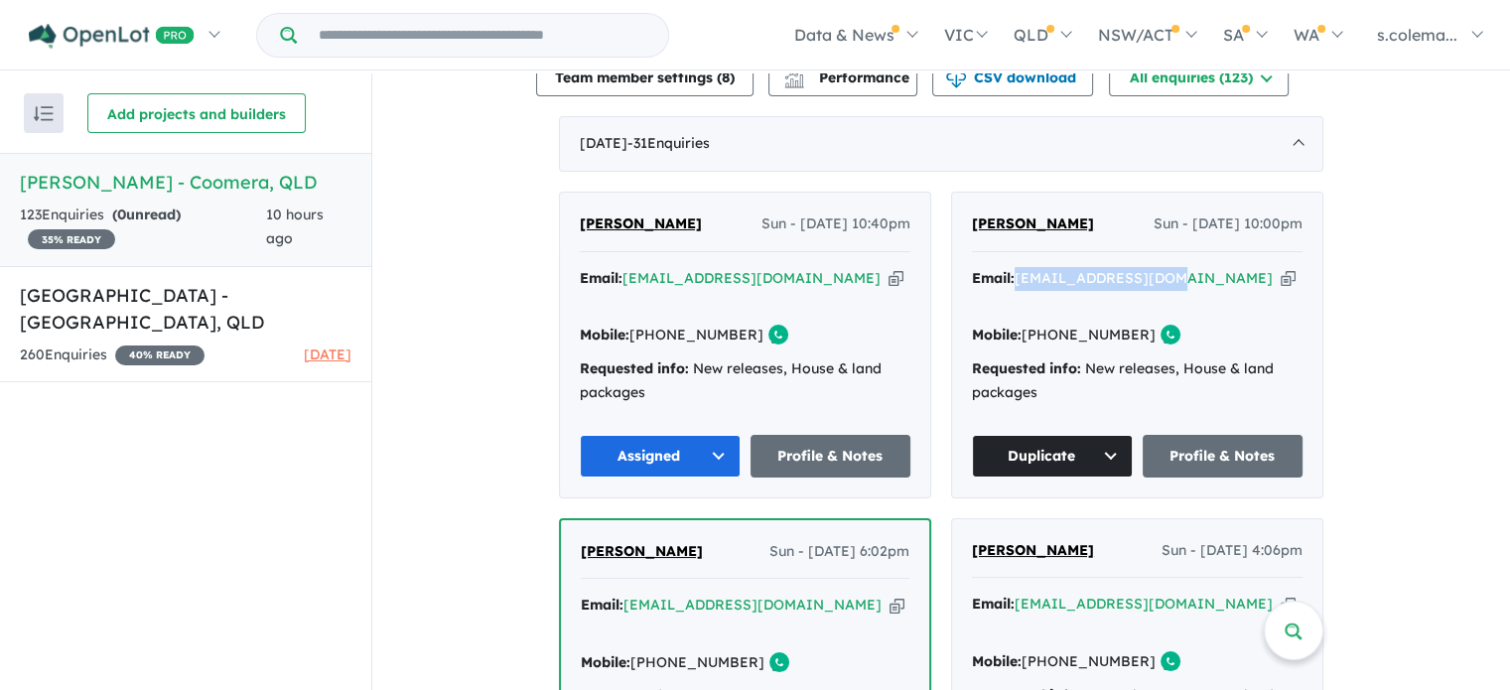
scroll to position [696, 0]
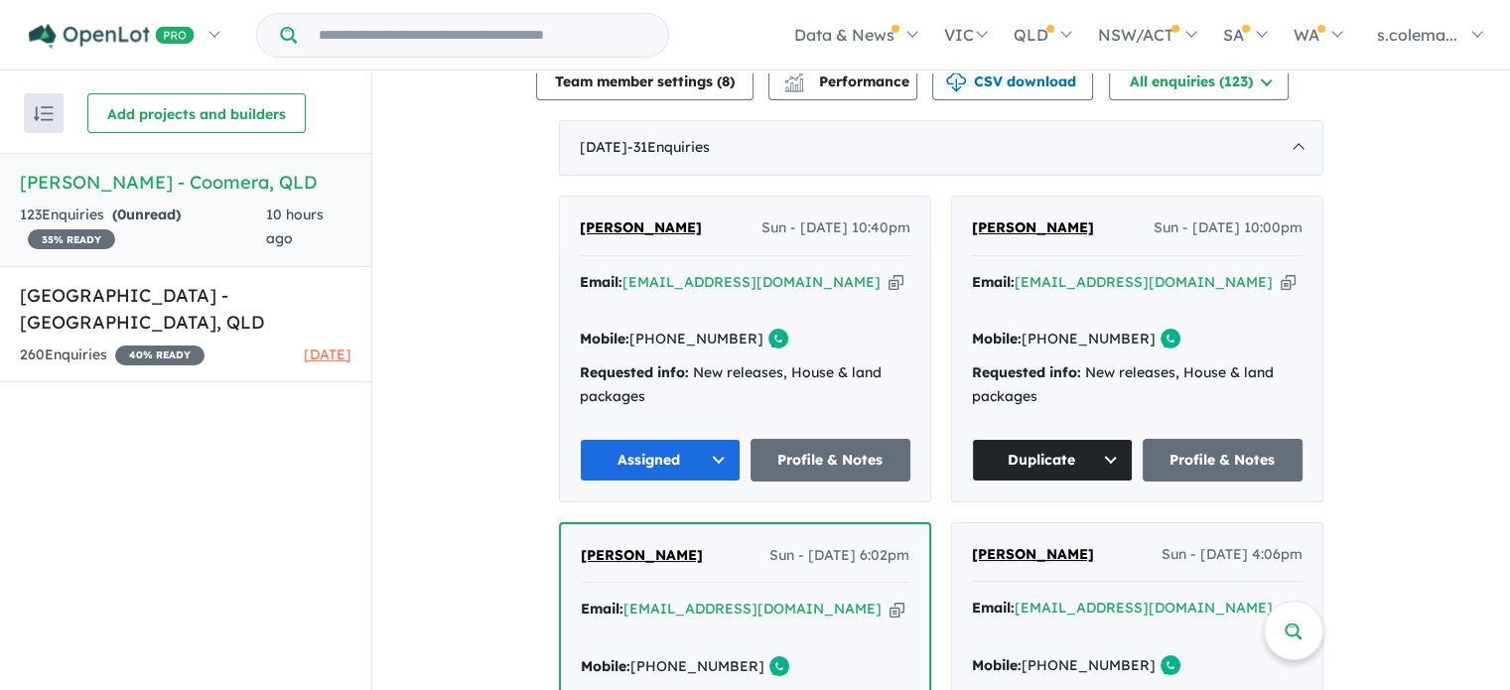
click at [807, 328] on div "Mobile: [PHONE_NUMBER] Copied!" at bounding box center [745, 340] width 331 height 24
drag, startPoint x: 817, startPoint y: 266, endPoint x: 619, endPoint y: 277, distance: 197.8
click at [619, 277] on div "Email: [EMAIL_ADDRESS][DOMAIN_NAME] Copied!" at bounding box center [745, 295] width 331 height 48
copy div "[EMAIL_ADDRESS][DOMAIN_NAME]"
drag, startPoint x: 698, startPoint y: 217, endPoint x: 575, endPoint y: 217, distance: 123.1
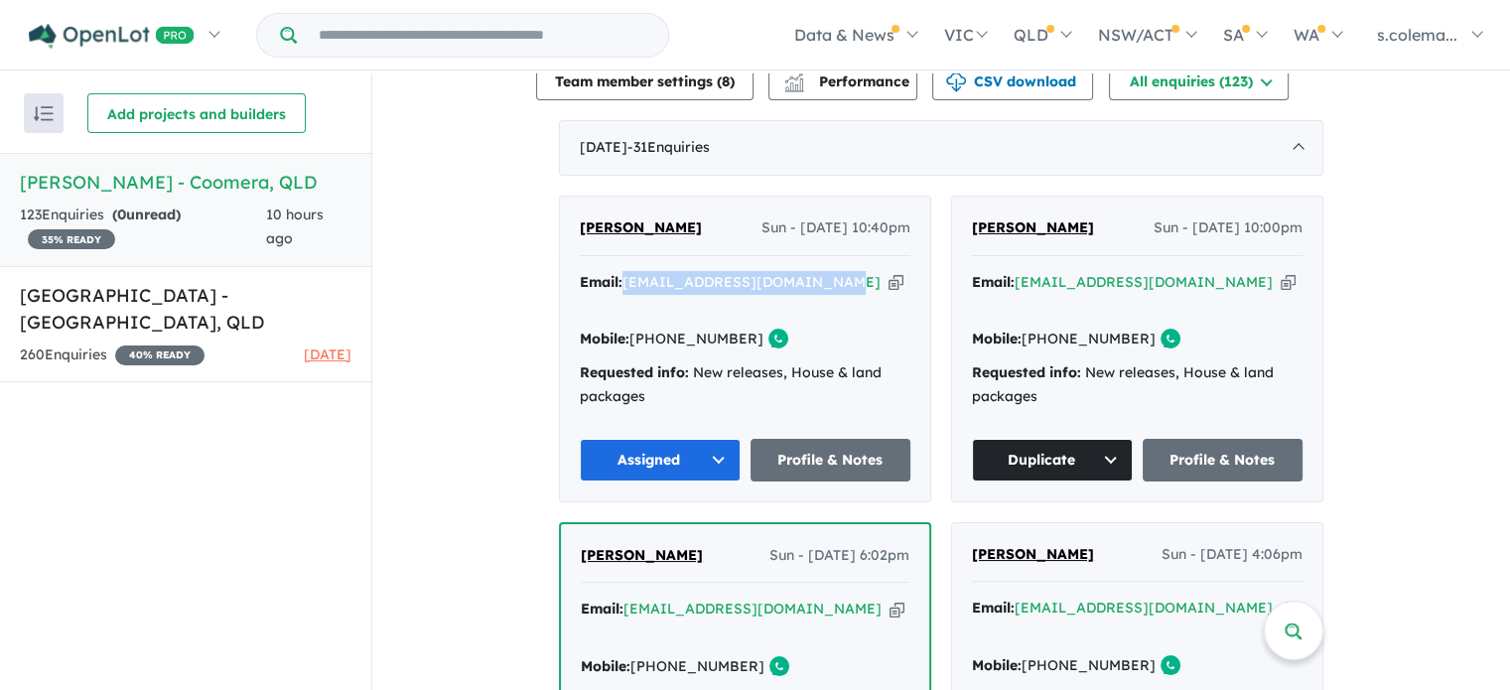
click at [580, 217] on div "[PERSON_NAME] Sun - [DATE] 10:40pm" at bounding box center [745, 236] width 331 height 40
copy span "[PERSON_NAME]"
drag, startPoint x: 736, startPoint y: 305, endPoint x: 658, endPoint y: 306, distance: 78.4
click at [658, 328] on div "Mobile: [PHONE_NUMBER] Copied!" at bounding box center [745, 340] width 331 height 24
copy link "422 202 566"
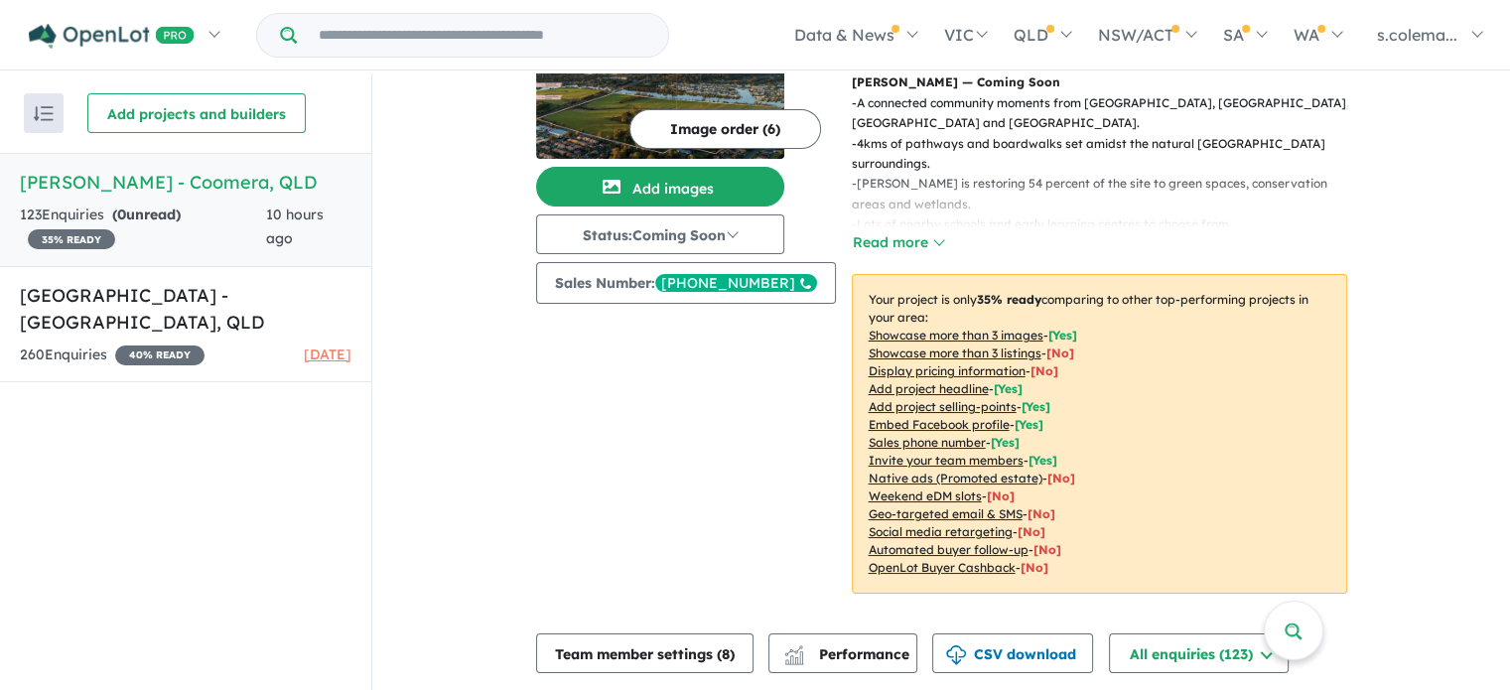
scroll to position [0, 0]
